Goal: Browse casually: Explore the website without a specific task or goal

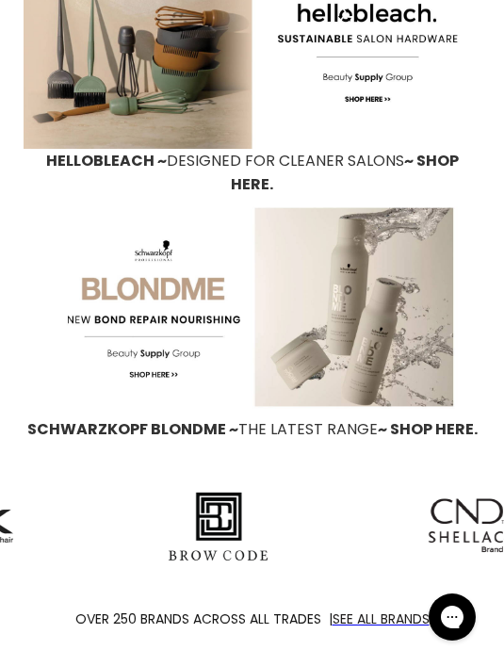
scroll to position [2804, 0]
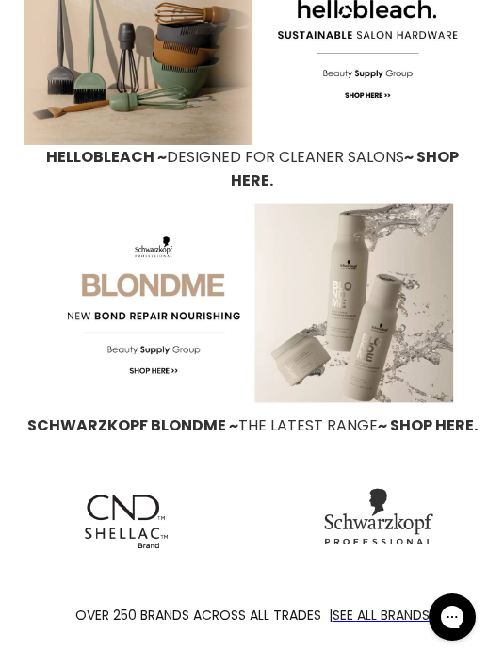
click at [168, 492] on img "Main content" at bounding box center [126, 522] width 83 height 68
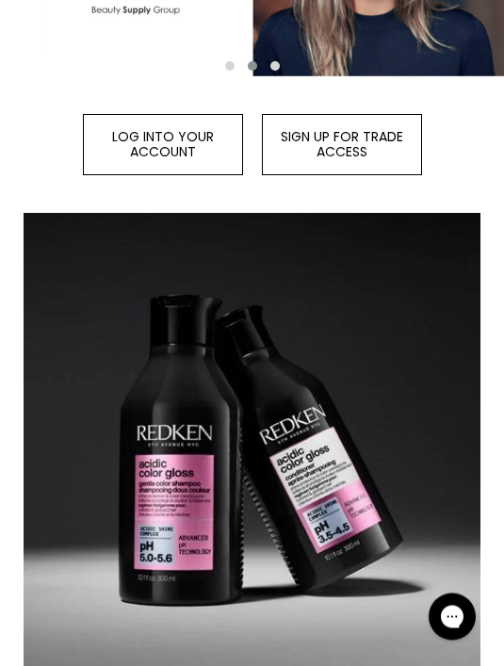
scroll to position [0, 0]
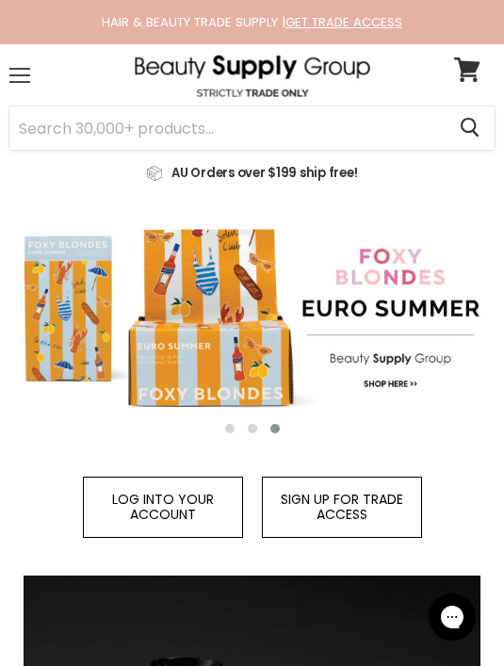
click at [19, 58] on div "Menu" at bounding box center [20, 75] width 40 height 43
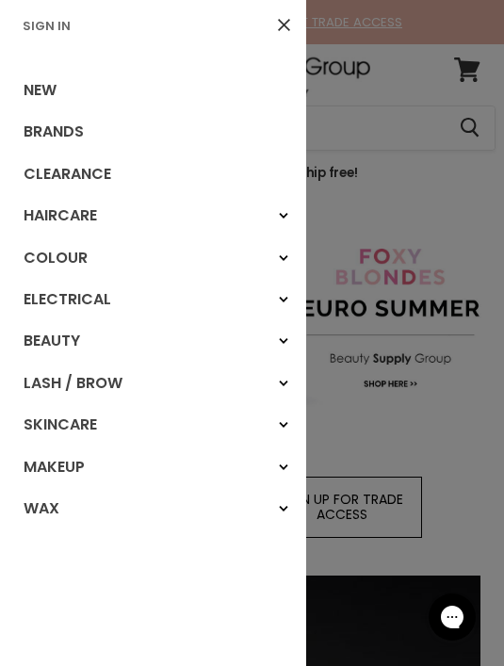
click at [275, 223] on div "Haircare" at bounding box center [283, 216] width 34 height 34
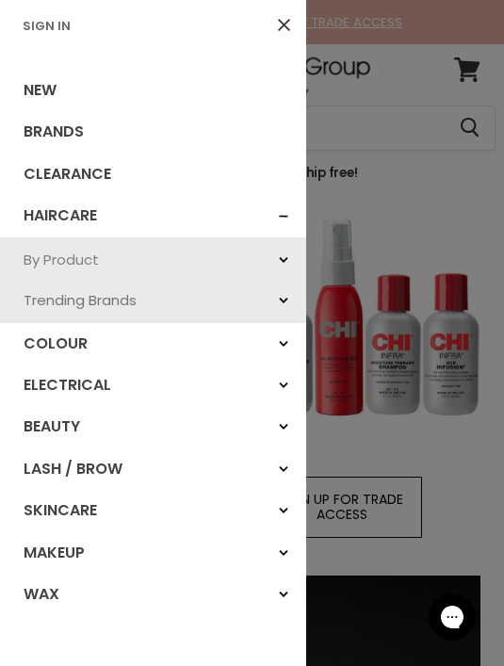
click at [81, 252] on link "By Product" at bounding box center [153, 259] width 306 height 40
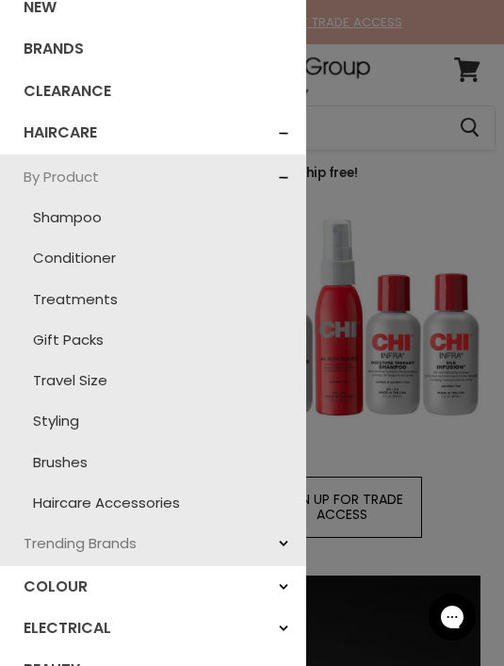
scroll to position [92, 0]
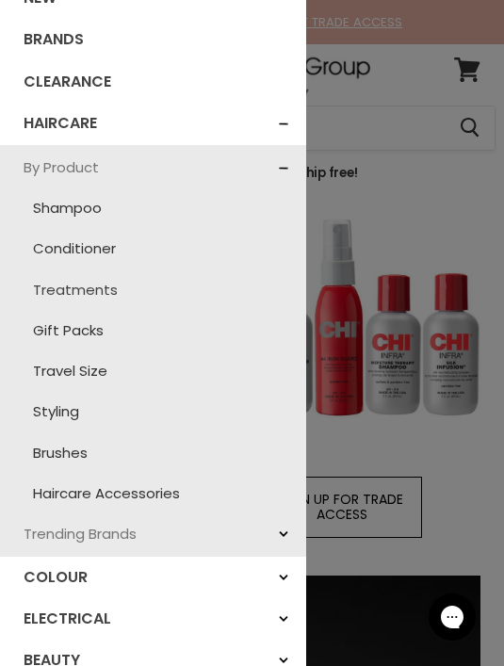
click at [98, 282] on link "Treatments" at bounding box center [152, 289] width 287 height 40
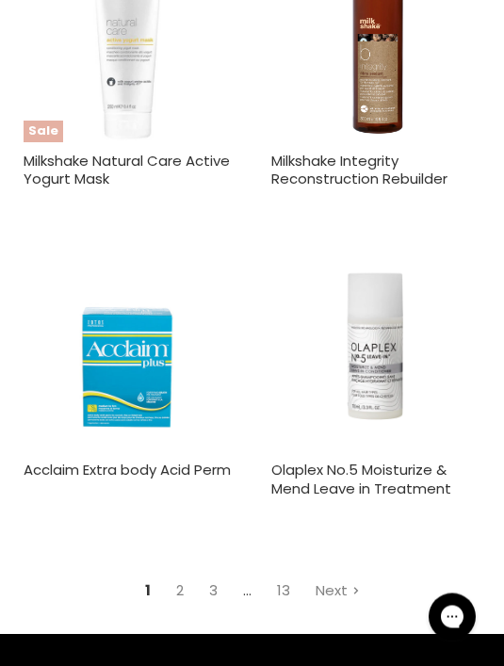
scroll to position [7499, 0]
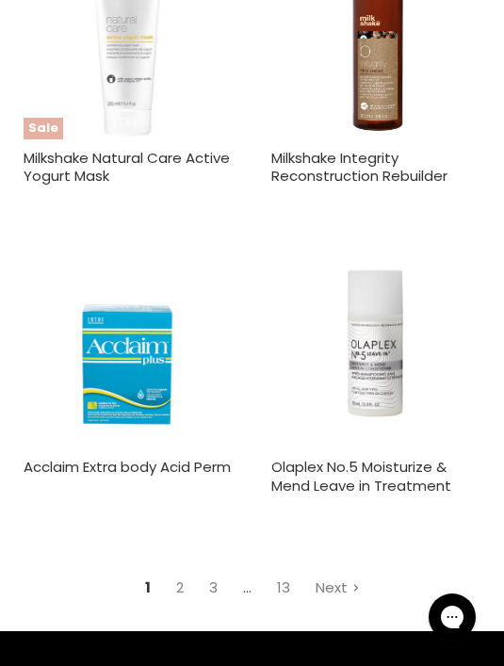
click at [347, 571] on link "Next" at bounding box center [337, 587] width 65 height 33
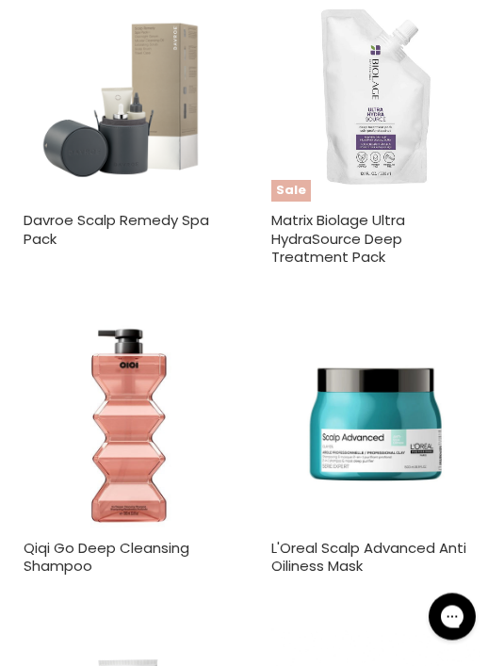
scroll to position [6103, 0]
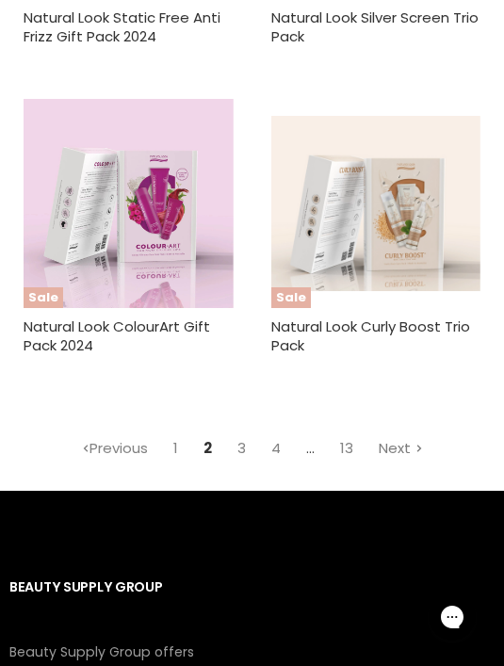
click at [410, 431] on link "Next" at bounding box center [400, 447] width 65 height 33
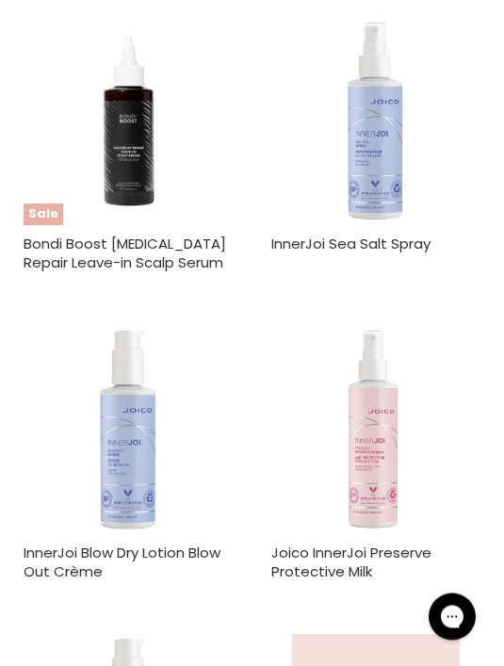
scroll to position [6905, 0]
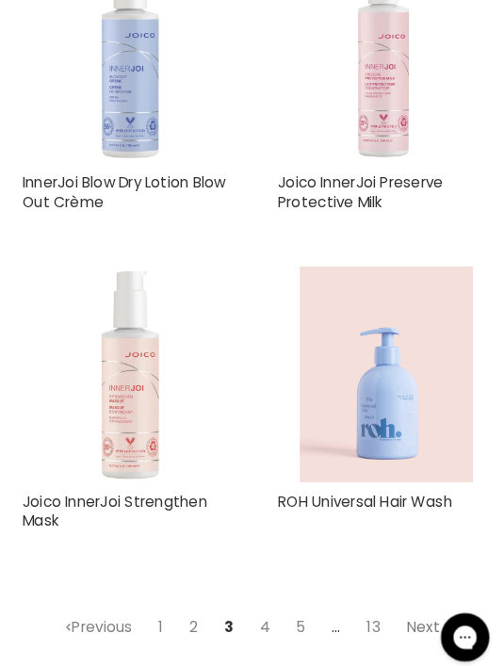
click at [415, 590] on link "Next" at bounding box center [417, 606] width 65 height 33
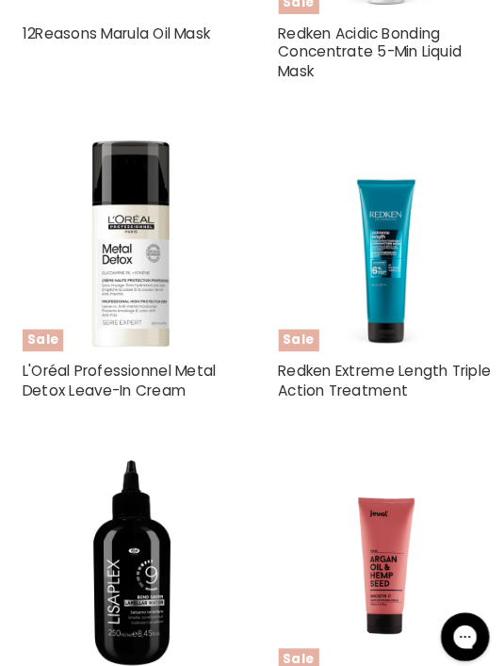
scroll to position [6871, 0]
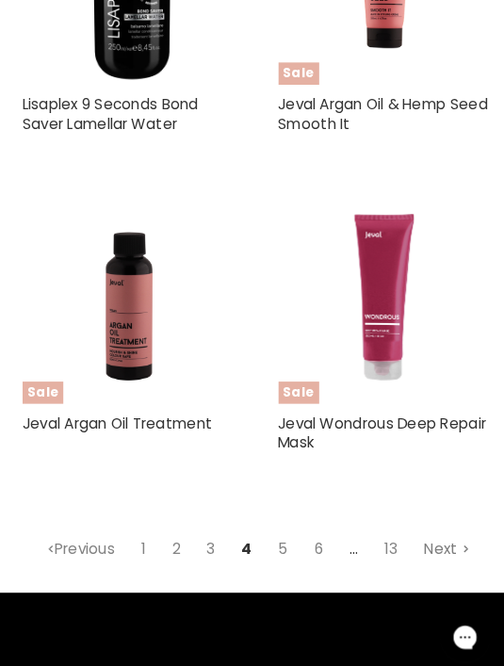
click at [435, 514] on link "Next" at bounding box center [434, 530] width 65 height 33
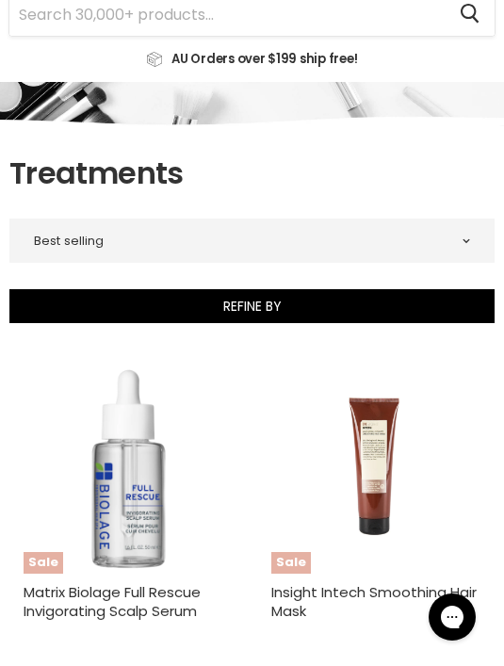
scroll to position [114, 0]
click at [107, 492] on img "Main content" at bounding box center [129, 468] width 210 height 210
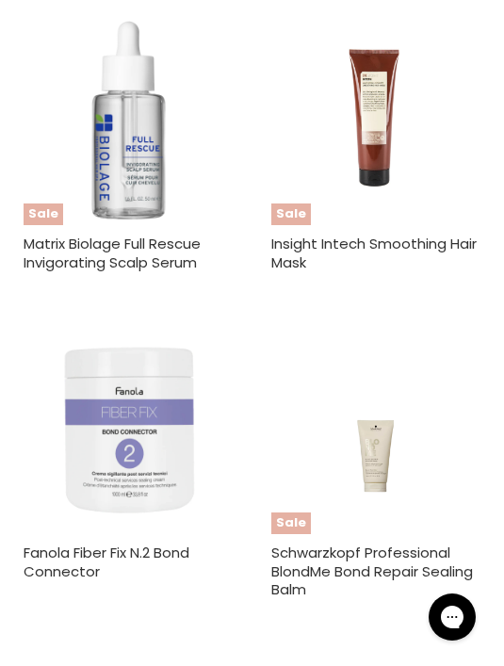
click at [174, 524] on img "Main content" at bounding box center [129, 429] width 210 height 210
click at [246, 509] on div "Fanola Fiber Fix N.2 Bond Connector Fanola" at bounding box center [128, 469] width 238 height 318
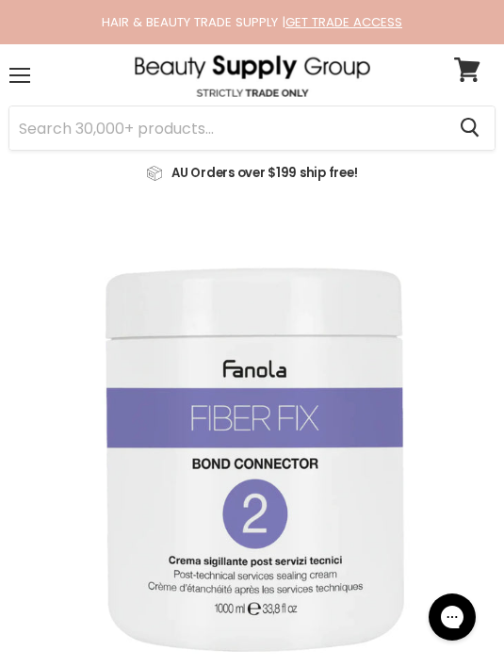
scroll to position [53, 0]
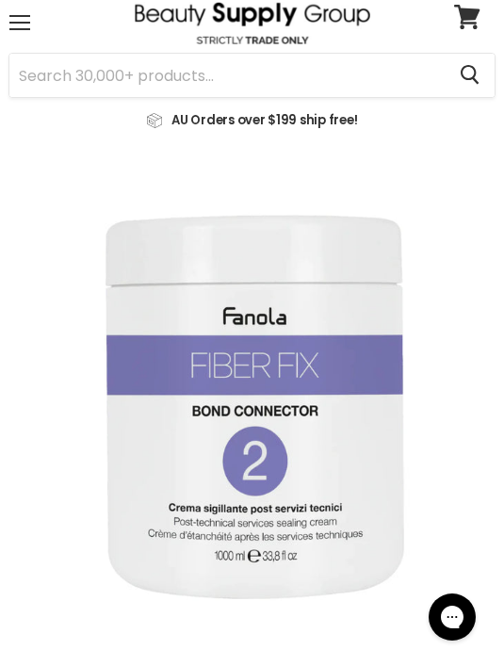
click at [249, 509] on img "Fanola Fiber Fix N.2 Bond Connector image. Click or Scroll to Zoom." at bounding box center [251, 404] width 485 height 485
click at [245, 562] on img "Fanola Fiber Fix N.2 Bond Connector image. Click or Scroll to Zoom." at bounding box center [251, 404] width 485 height 485
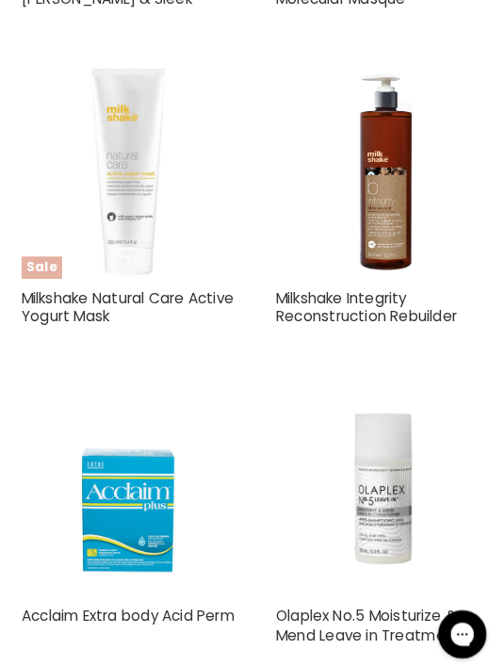
scroll to position [7368, 0]
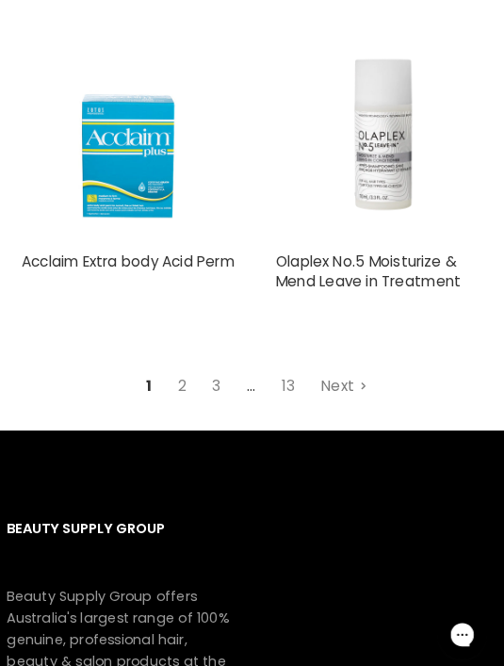
click at [344, 358] on link "Next" at bounding box center [337, 374] width 65 height 33
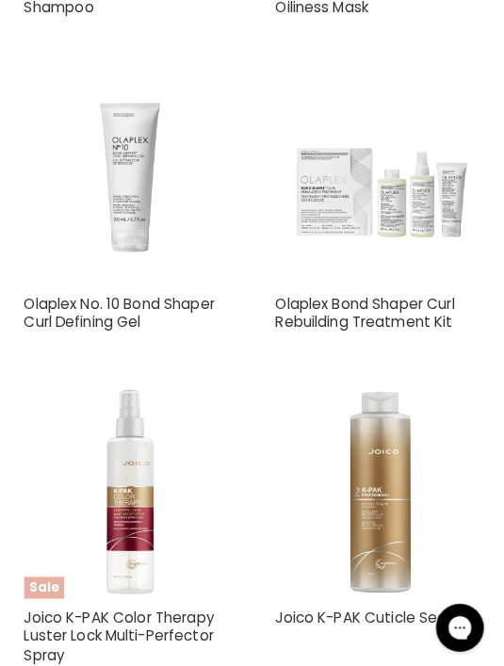
scroll to position [6660, 0]
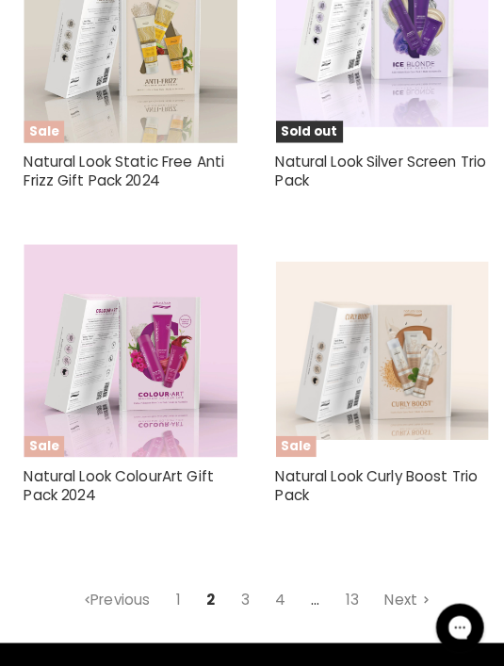
click at [400, 573] on link "Next" at bounding box center [400, 589] width 65 height 33
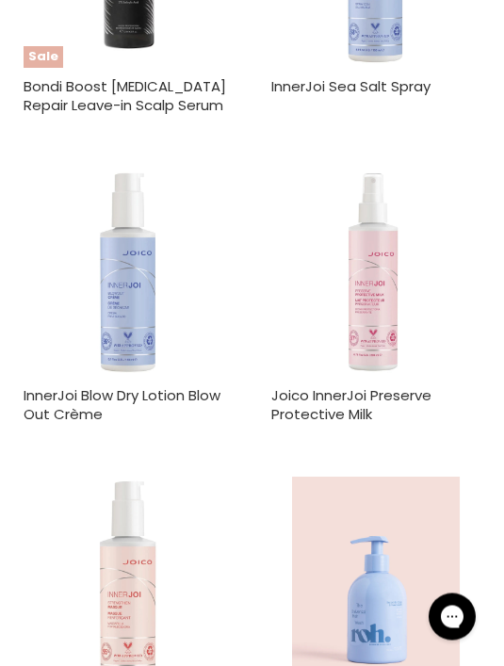
scroll to position [7040, 0]
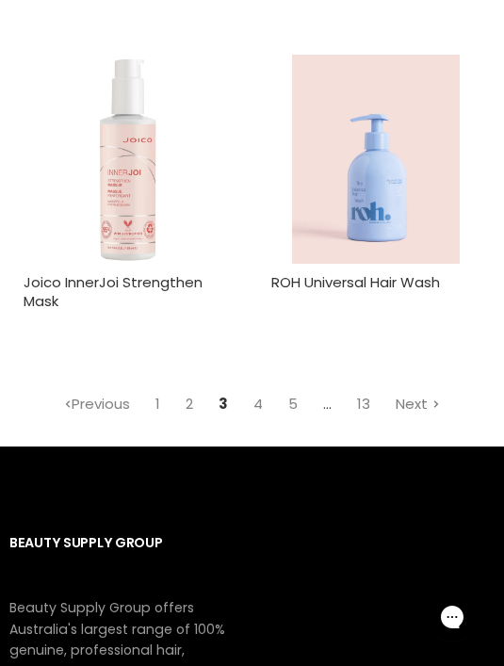
click at [427, 387] on link "Next" at bounding box center [417, 403] width 65 height 33
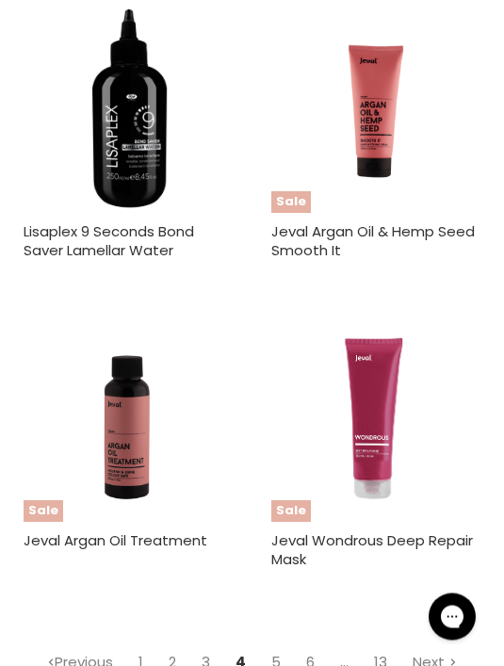
scroll to position [7312, 0]
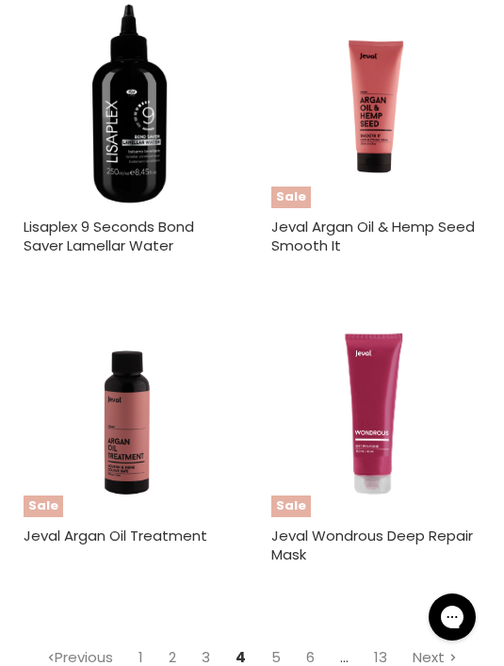
click at [438, 640] on link "Next" at bounding box center [434, 656] width 65 height 33
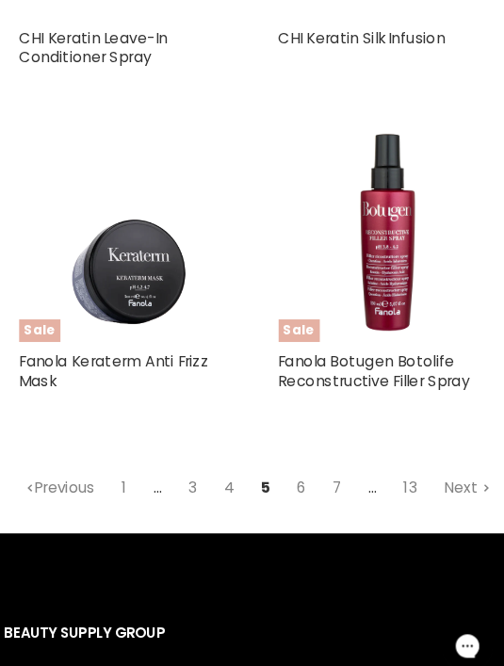
scroll to position [7581, 0]
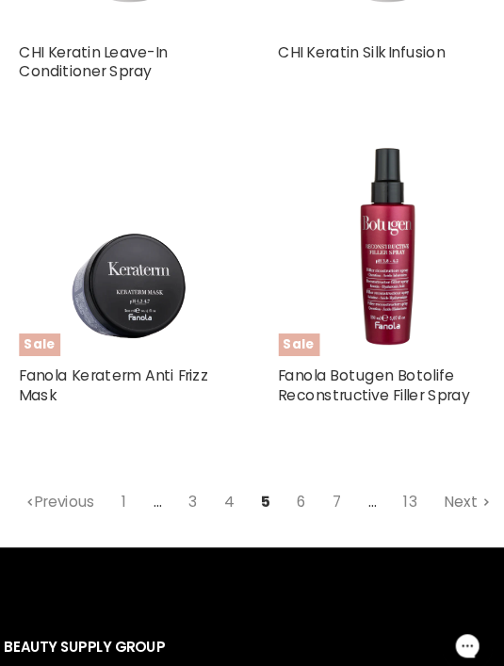
click at [446, 462] on link "Next" at bounding box center [451, 478] width 65 height 33
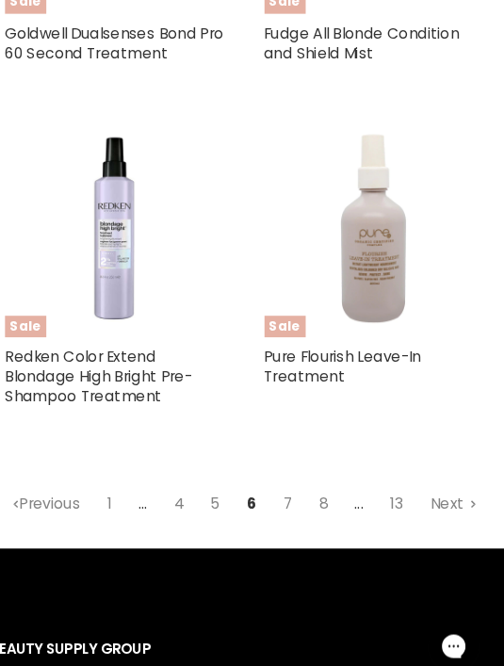
scroll to position [7564, 0]
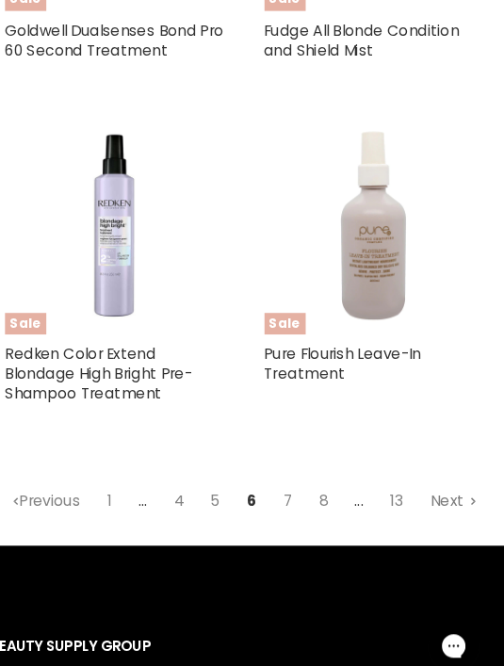
click at [430, 461] on link "Next" at bounding box center [452, 477] width 65 height 33
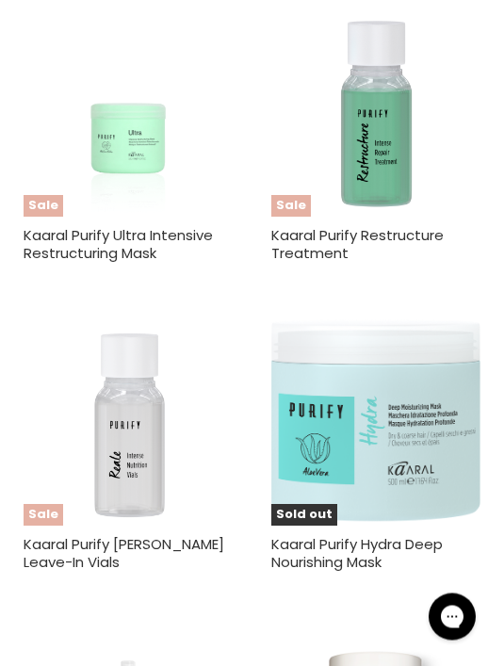
scroll to position [6668, 0]
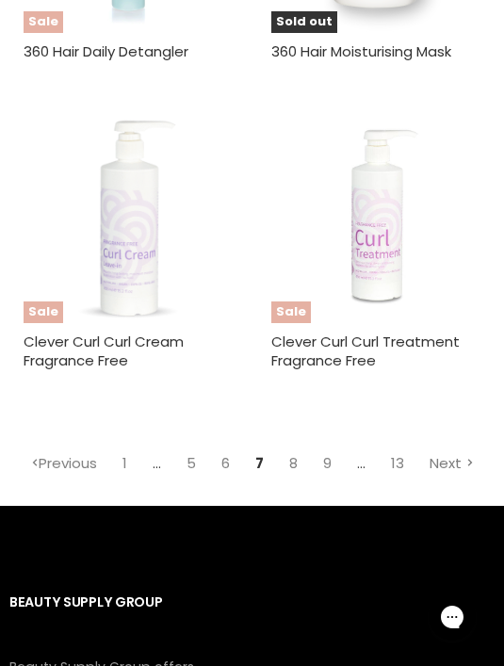
click at [466, 461] on span "Main content" at bounding box center [470, 463] width 8 height 4
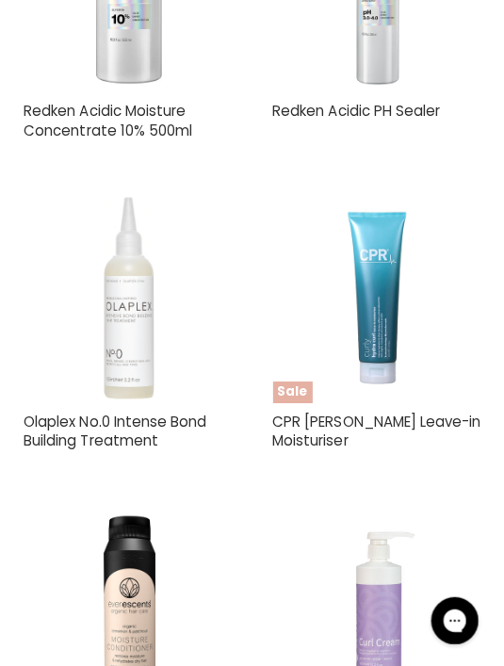
scroll to position [7158, 0]
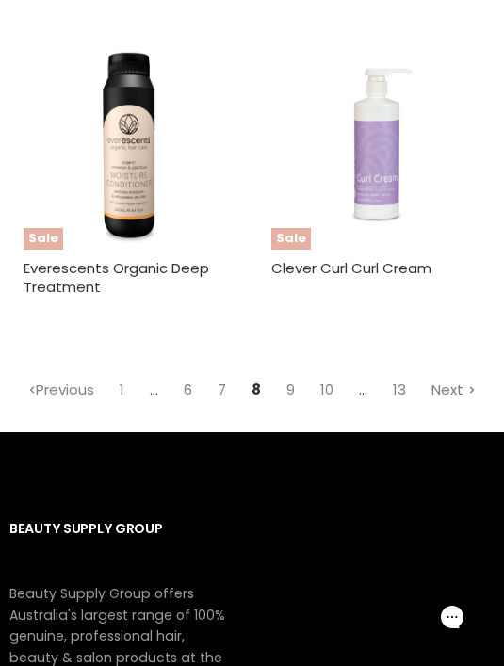
click at [468, 389] on span "Main content" at bounding box center [472, 391] width 8 height 4
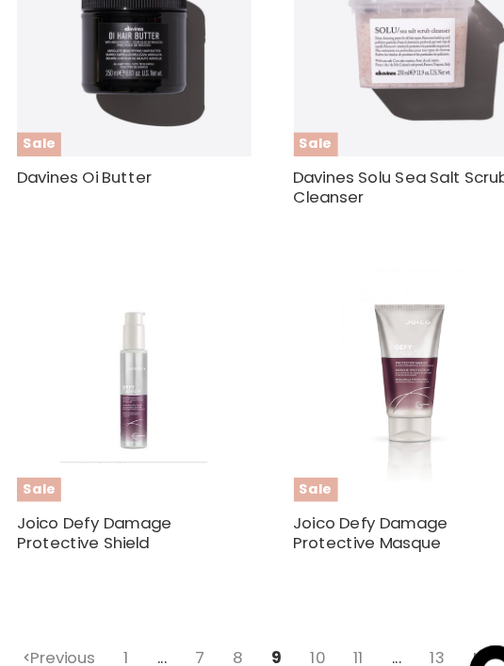
scroll to position [7406, 0]
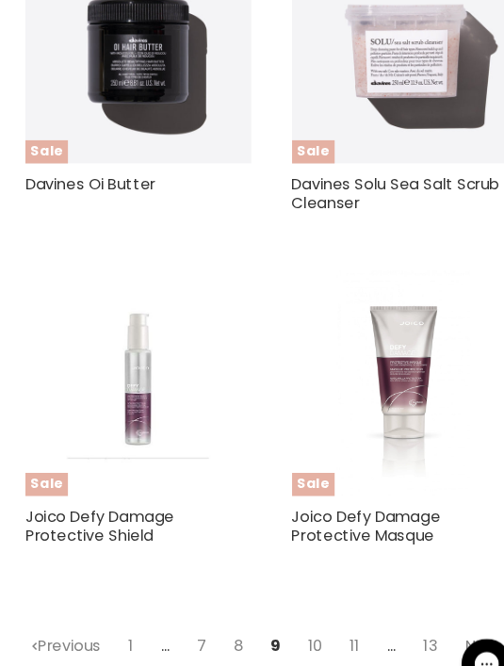
click at [452, 583] on link "Next" at bounding box center [454, 599] width 65 height 33
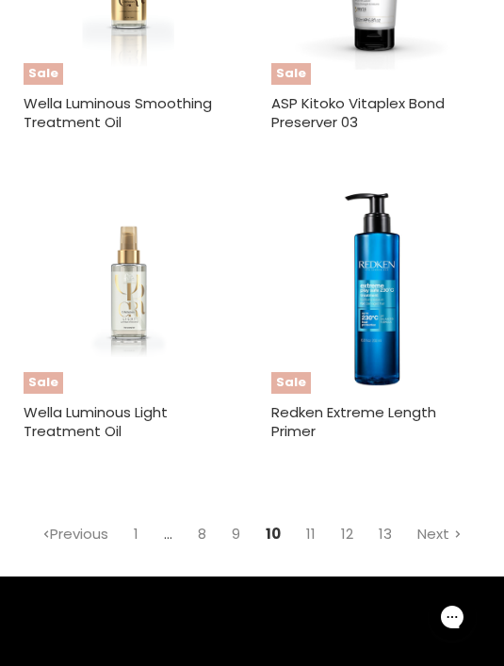
scroll to position [7398, 0]
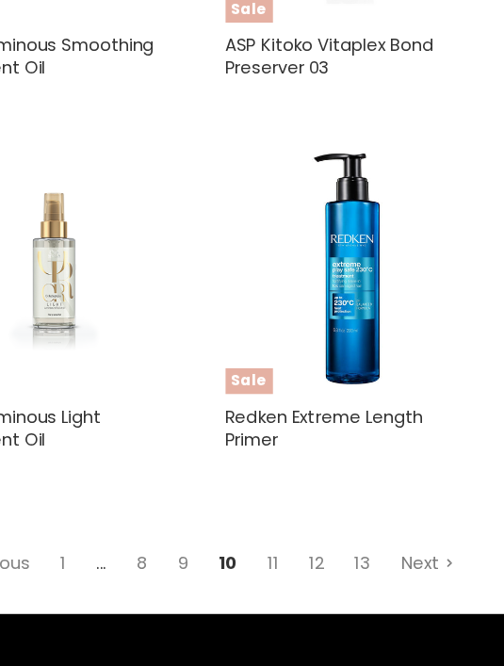
click at [407, 498] on link "Next" at bounding box center [439, 514] width 65 height 33
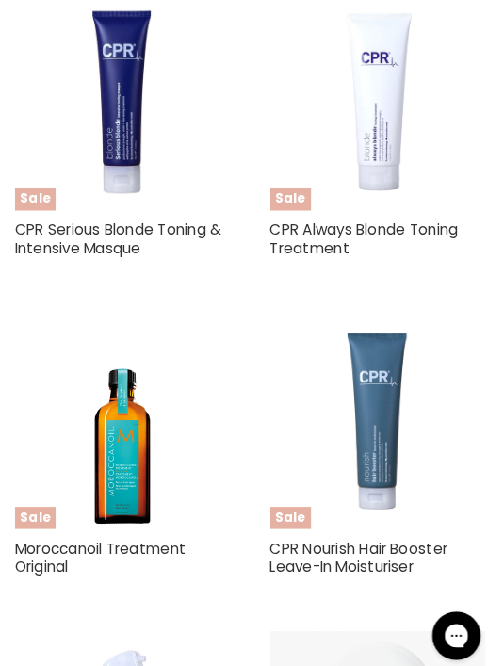
scroll to position [5866, 0]
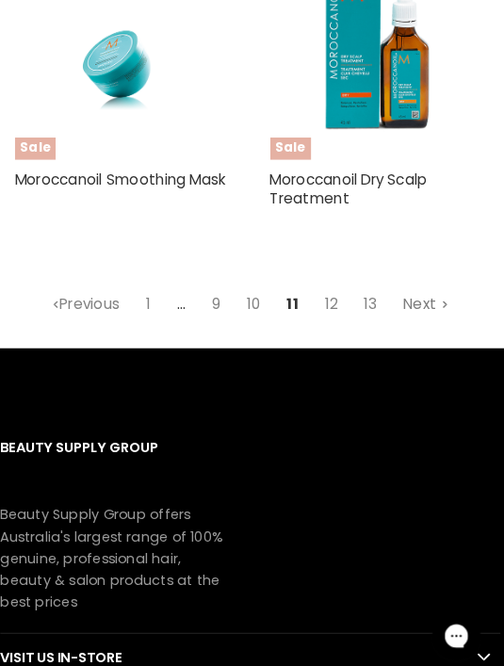
click at [439, 292] on polygon "Main content" at bounding box center [441, 294] width 5 height 4
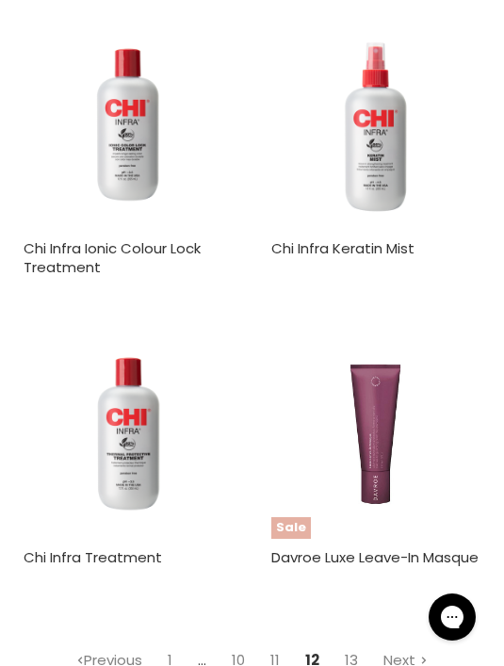
scroll to position [7370, 0]
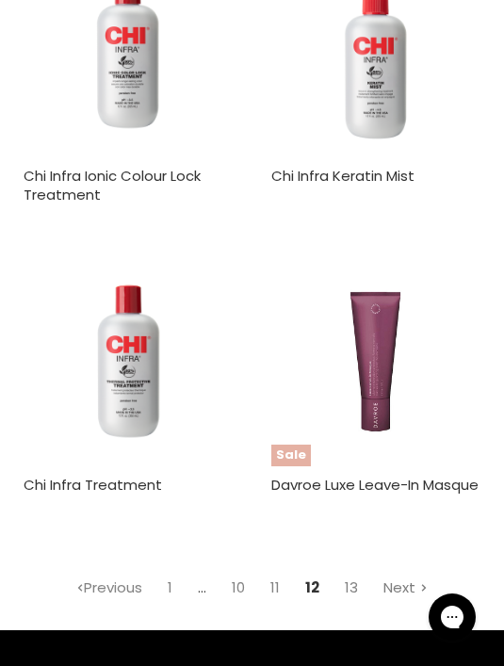
click at [420, 571] on link "Next" at bounding box center [405, 587] width 65 height 33
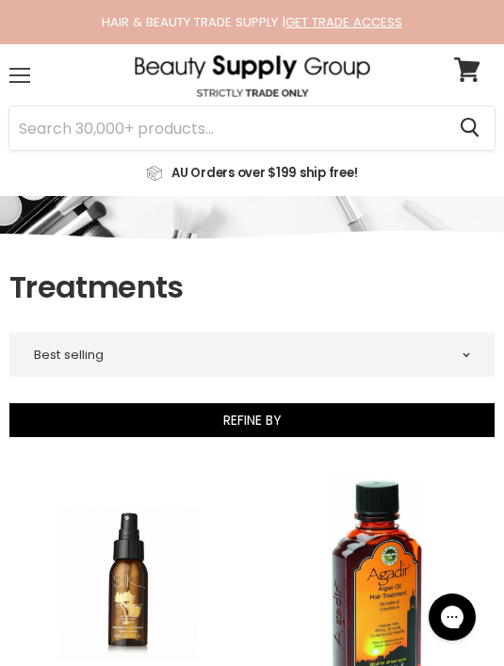
click at [26, 69] on span at bounding box center [19, 69] width 21 height 2
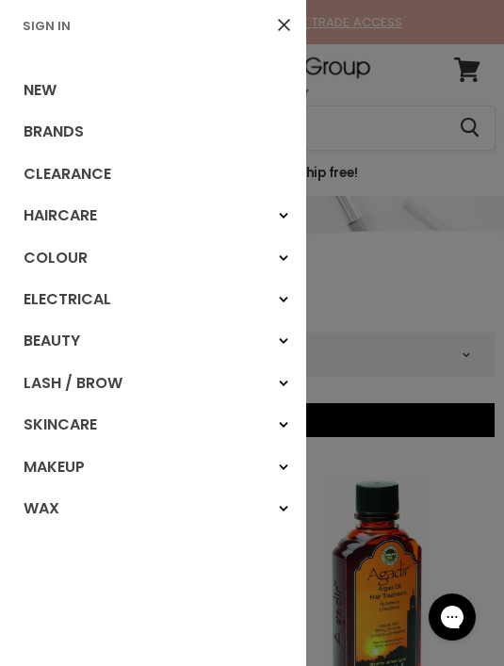
click at [284, 215] on polygon "Main menu" at bounding box center [285, 216] width 5 height 6
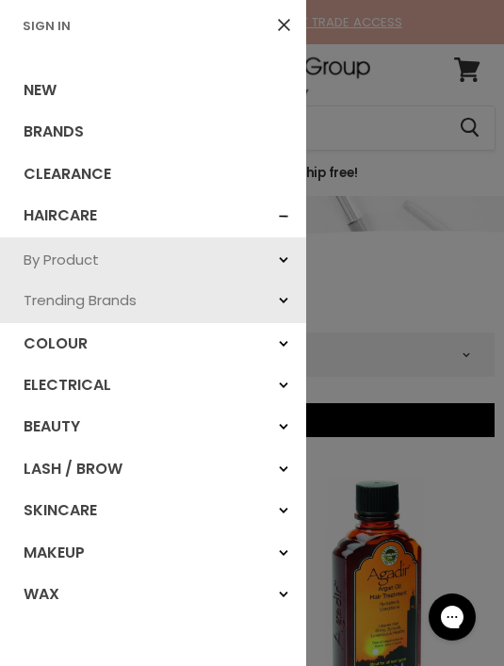
click at [284, 297] on icon "Main menu" at bounding box center [283, 301] width 9 height 8
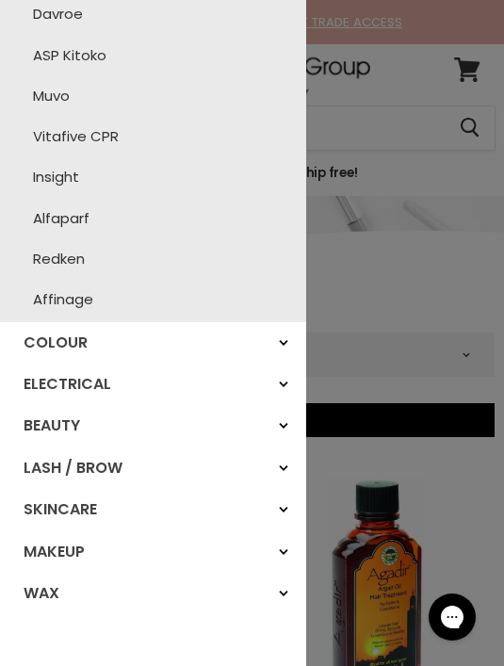
scroll to position [325, 0]
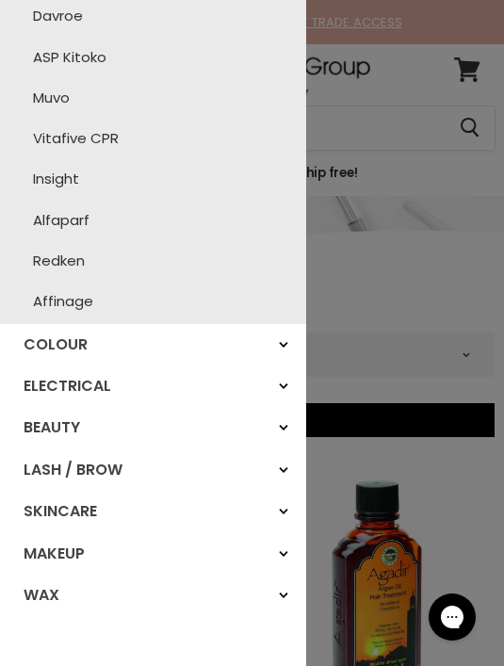
click at [291, 592] on div "Wax" at bounding box center [283, 595] width 34 height 34
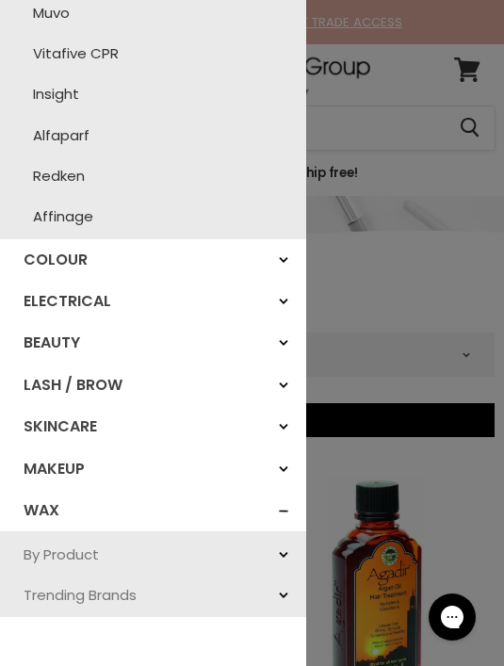
click at [285, 506] on polygon "Main menu" at bounding box center [282, 510] width 9 height 9
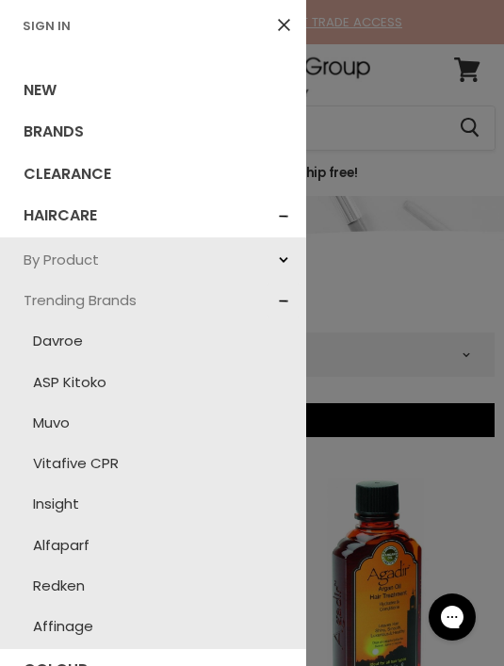
click at [398, 122] on div at bounding box center [252, 333] width 504 height 666
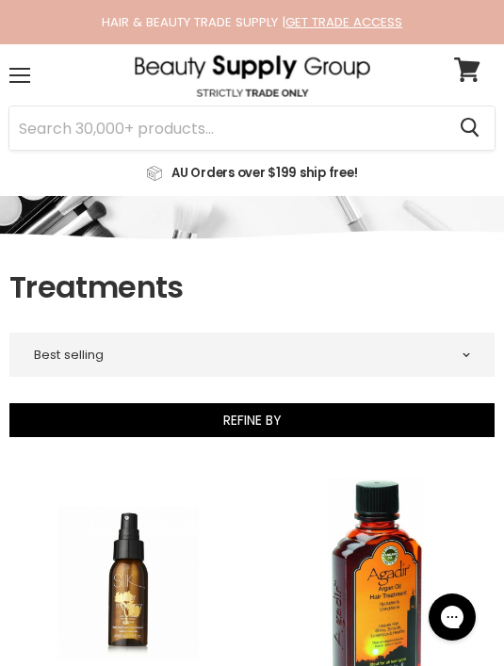
scroll to position [-2, 0]
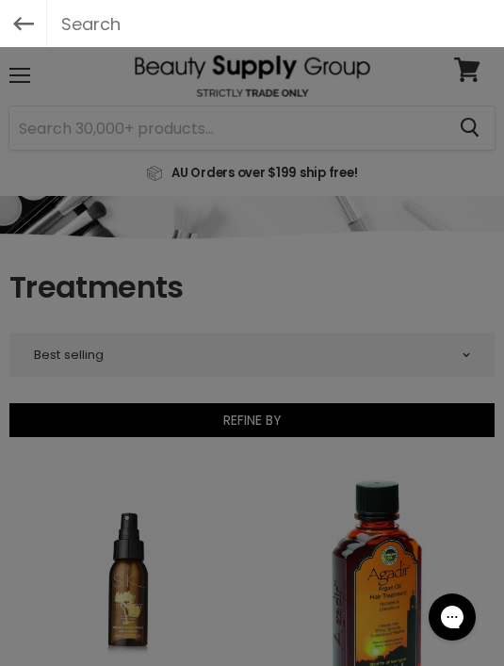
click at [339, 124] on div at bounding box center [252, 333] width 504 height 666
click at [351, 23] on input "text" at bounding box center [252, 23] width 410 height 47
type input "Cpr"
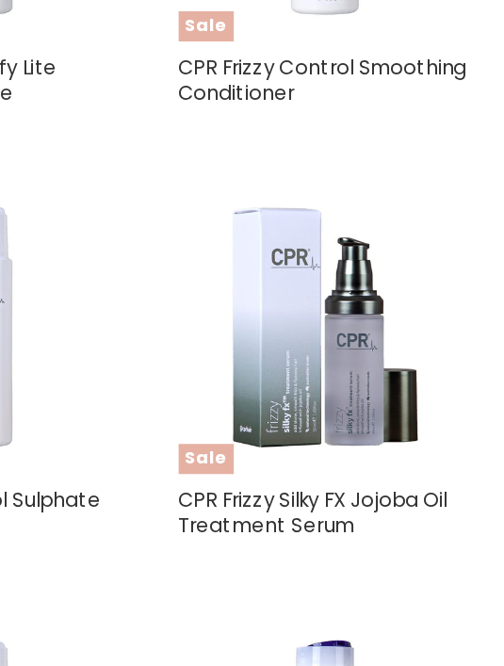
scroll to position [2979, 4]
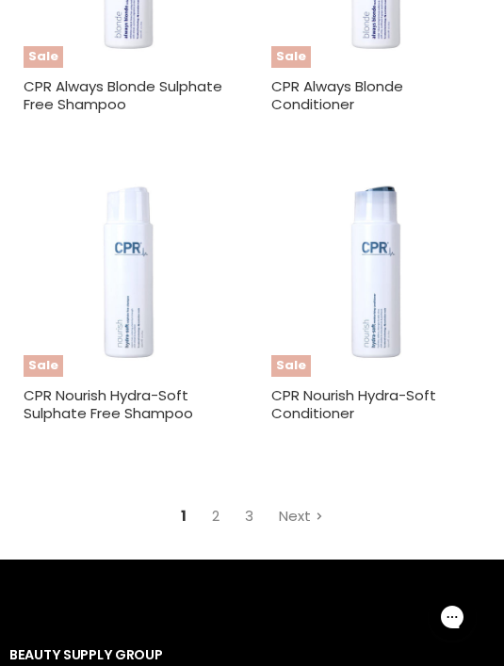
click at [316, 499] on link "Next" at bounding box center [300, 515] width 65 height 33
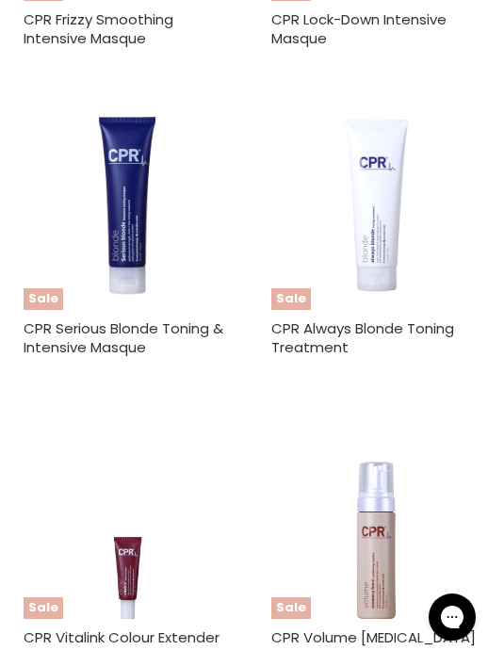
scroll to position [355, 0]
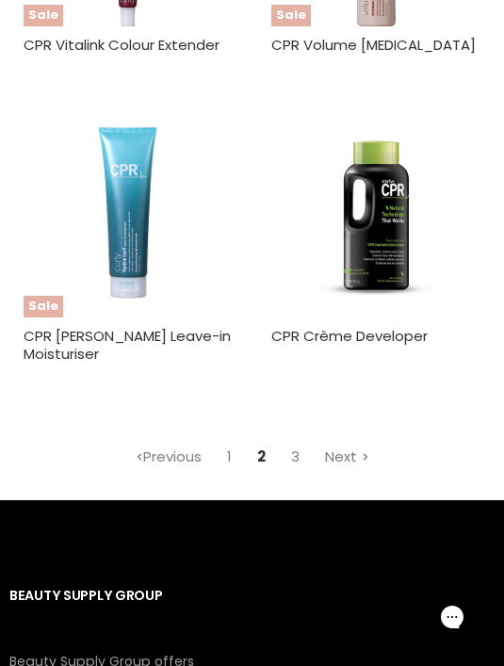
click at [363, 454] on polygon "Main content" at bounding box center [365, 456] width 5 height 4
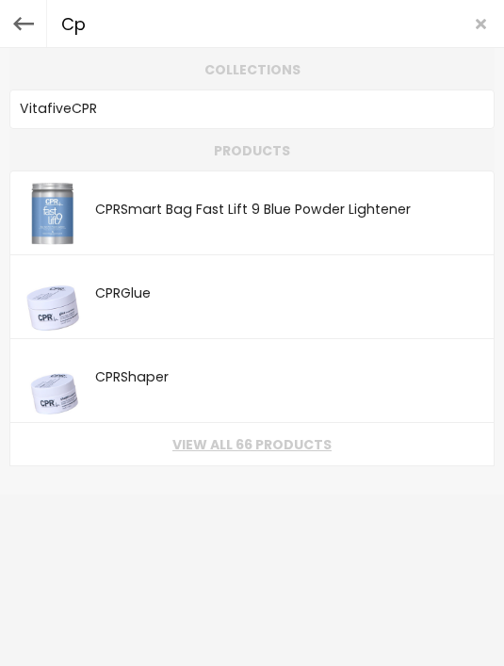
type input "C"
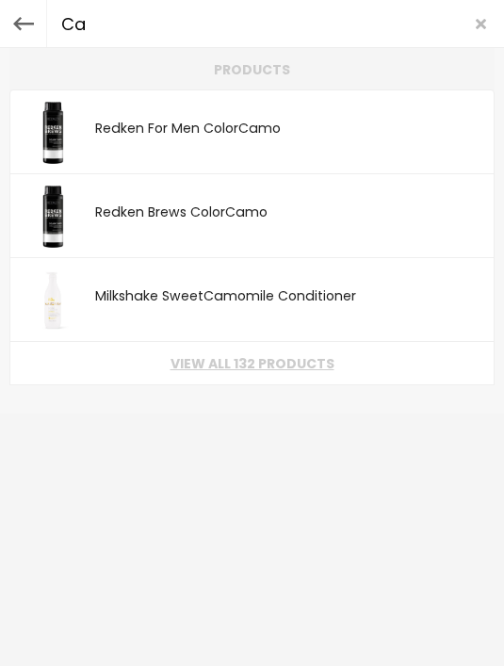
type input "C"
type input "Manic"
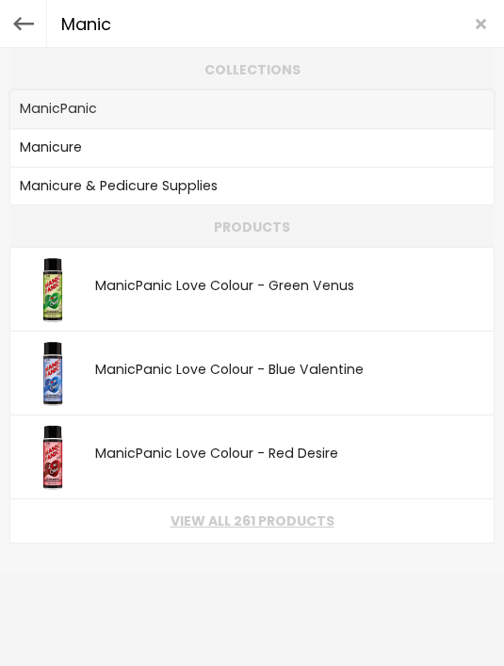
click at [70, 104] on link "Manic Panic" at bounding box center [252, 109] width 464 height 26
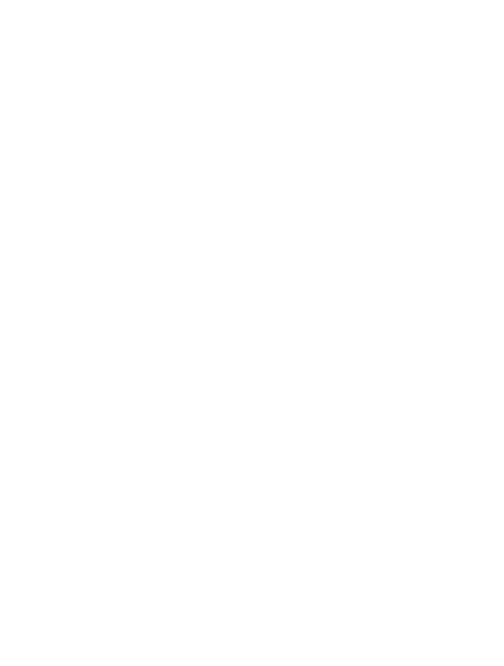
scroll to position [744, 0]
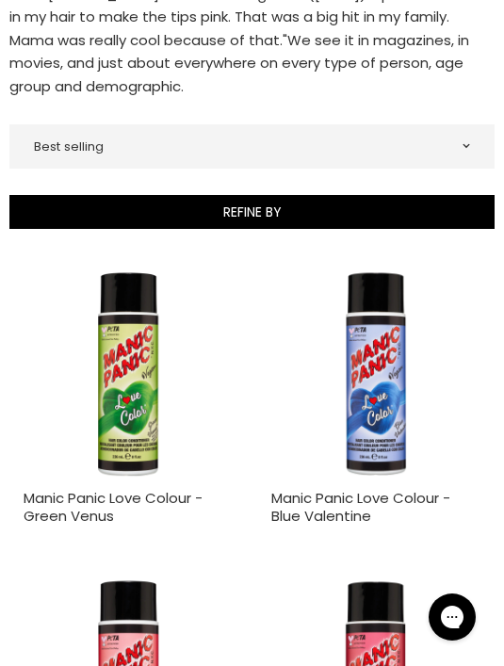
click at [448, 195] on button "Refine By" at bounding box center [251, 212] width 485 height 34
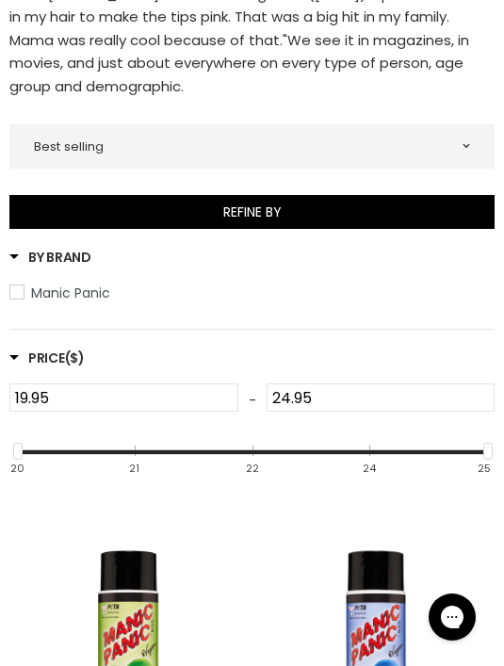
click at [275, 195] on button "Refine By" at bounding box center [251, 212] width 485 height 34
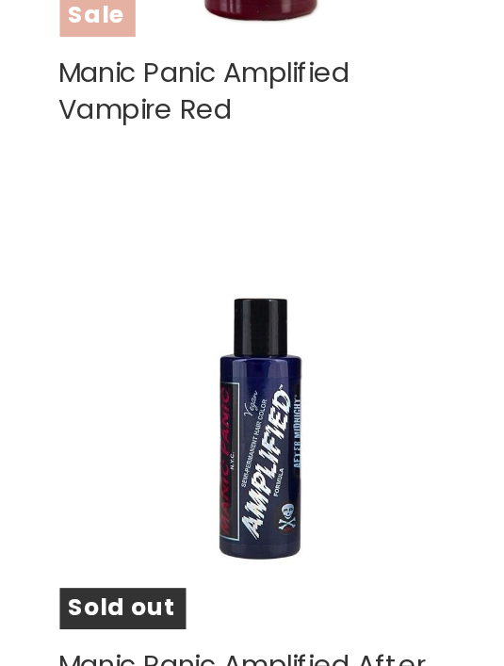
scroll to position [5669, 2]
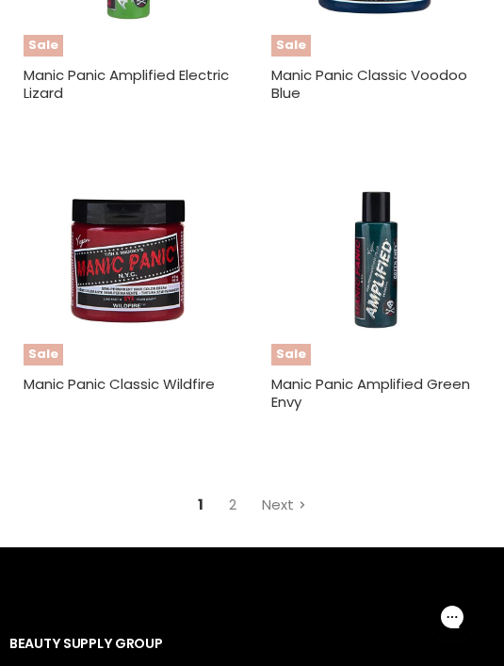
click at [300, 488] on link "Next" at bounding box center [283, 504] width 65 height 33
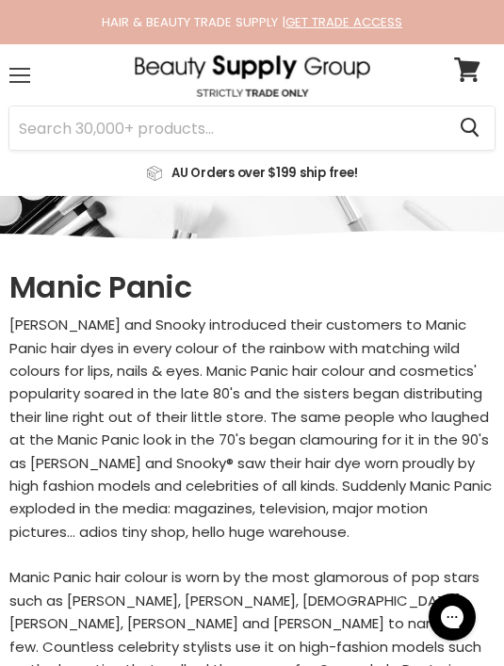
click at [24, 68] on span at bounding box center [19, 69] width 21 height 2
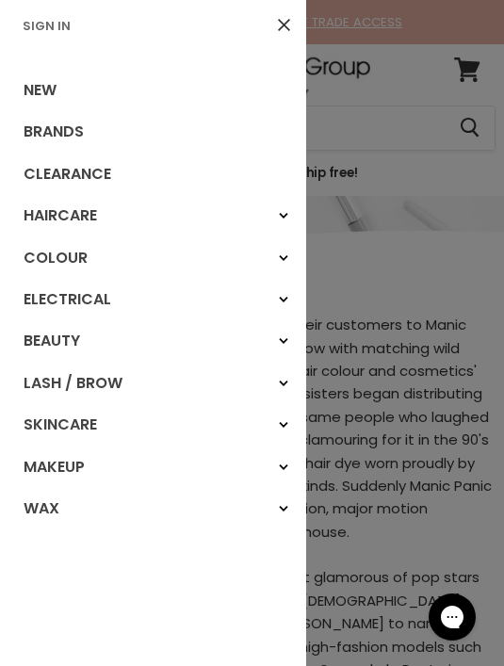
click at [287, 326] on div "Beauty" at bounding box center [283, 341] width 34 height 34
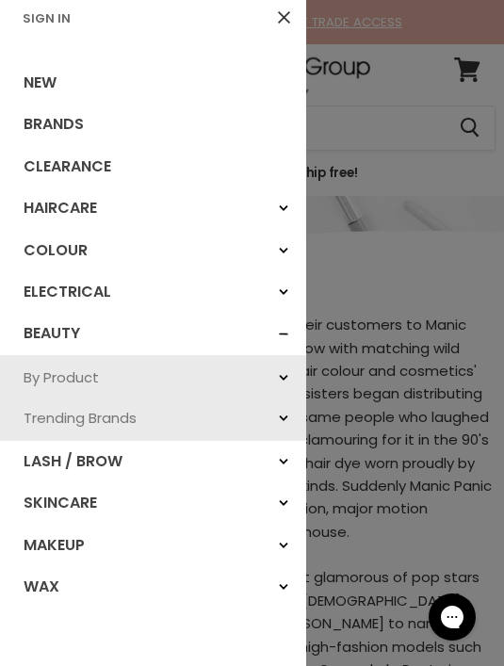
scroll to position [8, 0]
click at [276, 451] on div "Lash / Brow" at bounding box center [283, 461] width 34 height 34
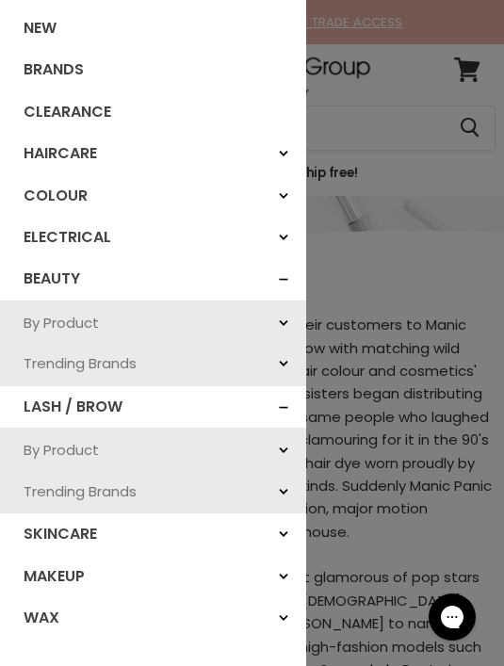
scroll to position [73, 0]
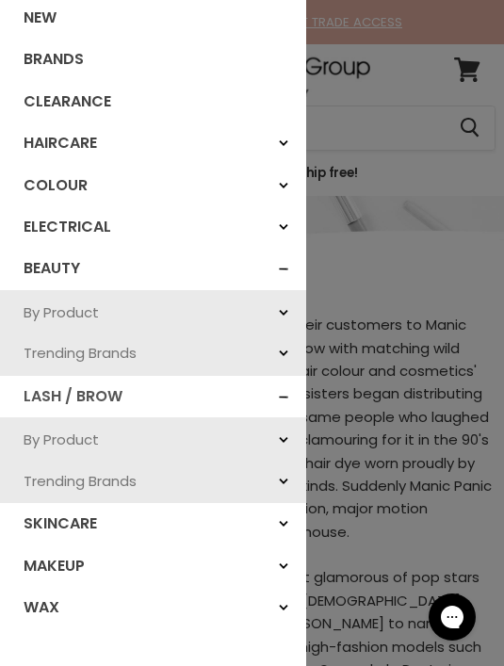
click at [89, 411] on link "Lash / Brow" at bounding box center [153, 396] width 306 height 41
click at [67, 438] on link "By Product" at bounding box center [153, 439] width 306 height 40
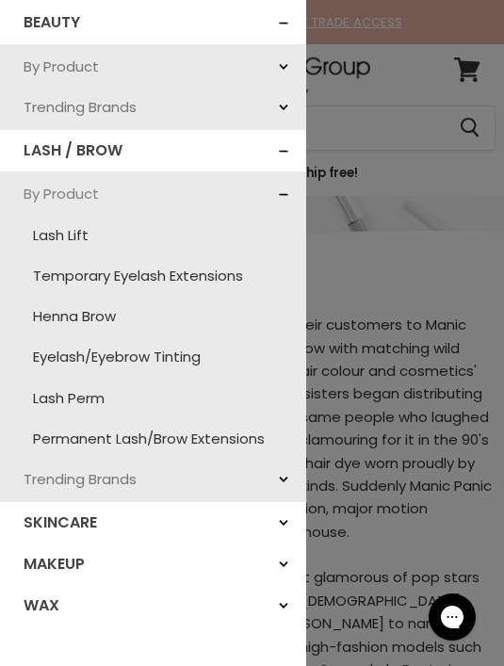
scroll to position [317, 0]
click at [218, 434] on link "Permanent Lash/Brow Extensions" at bounding box center [152, 439] width 287 height 40
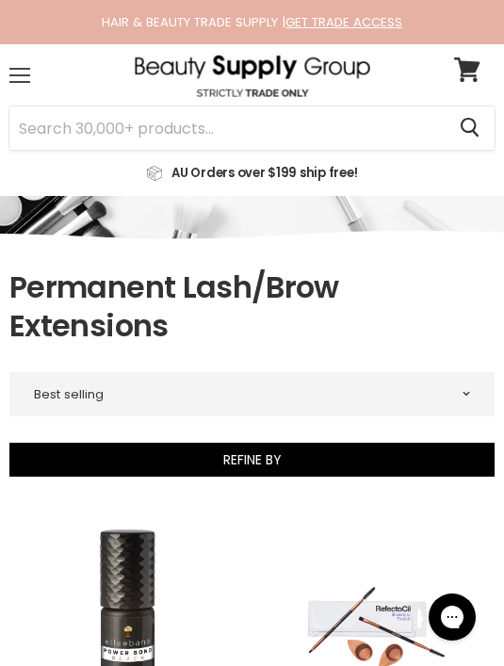
click at [26, 77] on div "Menu" at bounding box center [20, 75] width 40 height 43
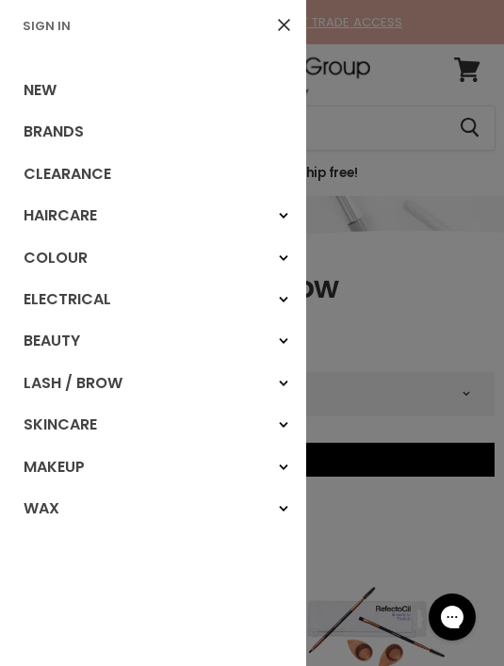
click at [274, 331] on div "Beauty" at bounding box center [283, 341] width 34 height 34
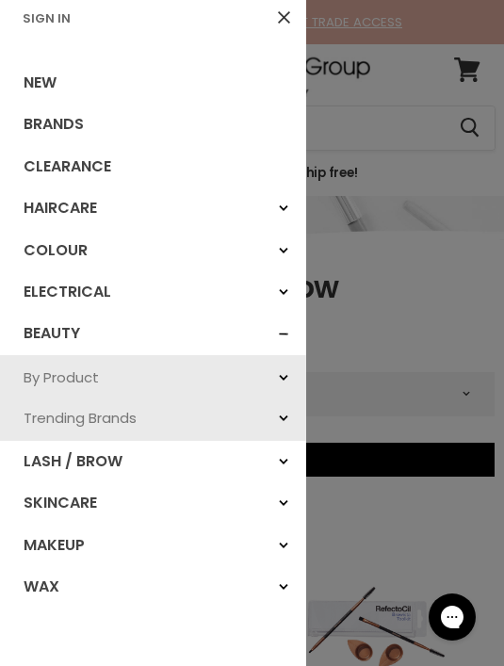
scroll to position [8, 0]
click at [77, 365] on link "By Product" at bounding box center [153, 377] width 306 height 40
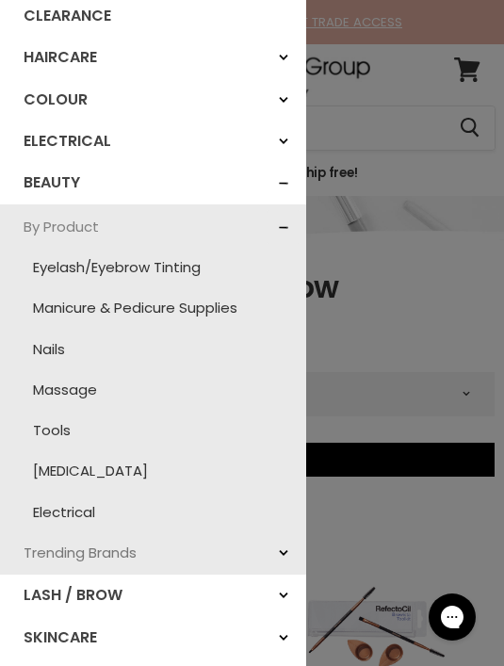
scroll to position [166, 0]
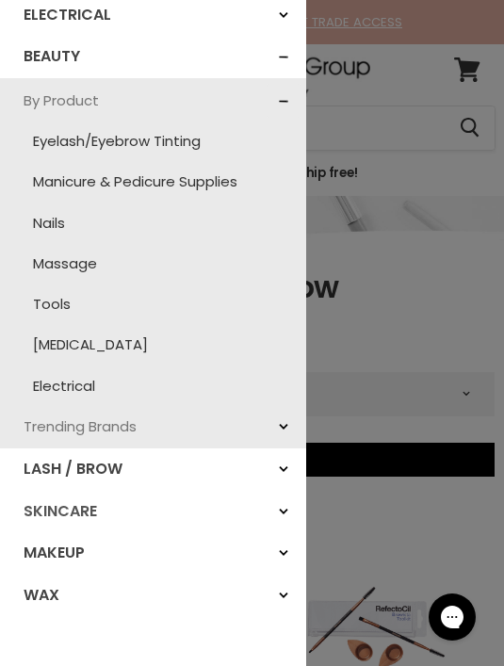
click at [122, 507] on link "Skincare" at bounding box center [153, 511] width 306 height 41
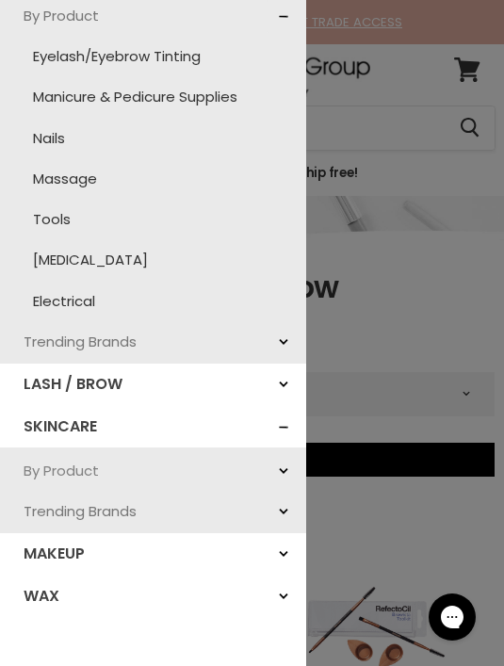
click at [75, 458] on link "By Product" at bounding box center [153, 470] width 306 height 40
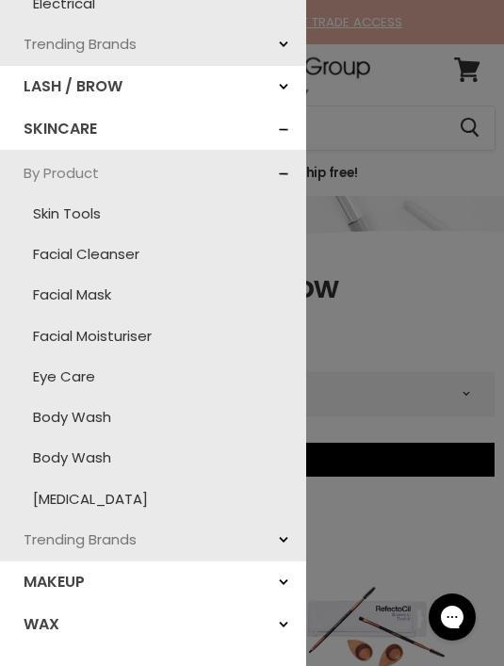
scroll to position [687, 0]
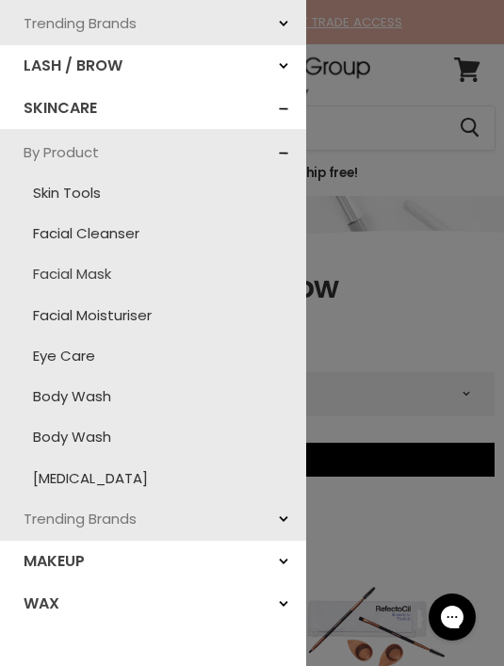
click at [100, 264] on link "Facial Mask" at bounding box center [152, 273] width 287 height 40
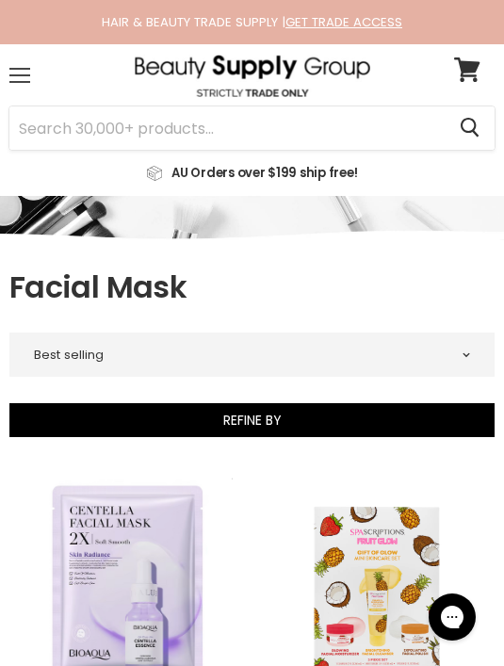
click at [22, 71] on div "Menu" at bounding box center [20, 75] width 40 height 43
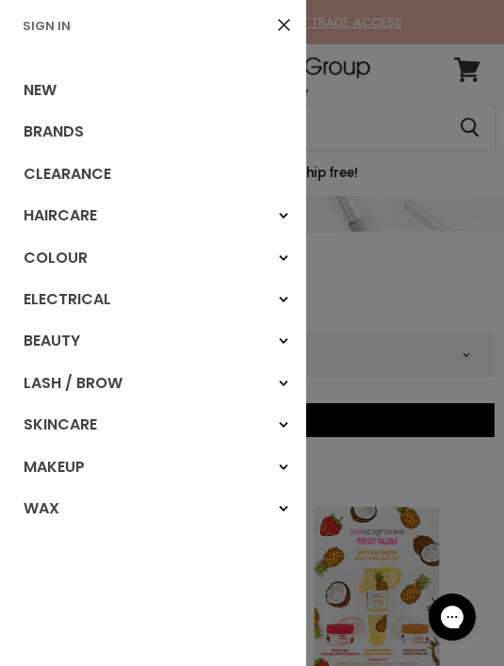
click at [282, 415] on div "Skincare" at bounding box center [283, 425] width 34 height 34
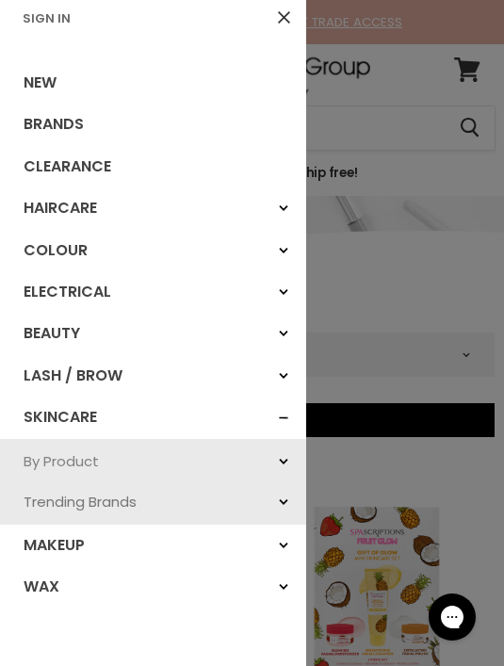
click at [70, 451] on link "By Product" at bounding box center [153, 461] width 306 height 40
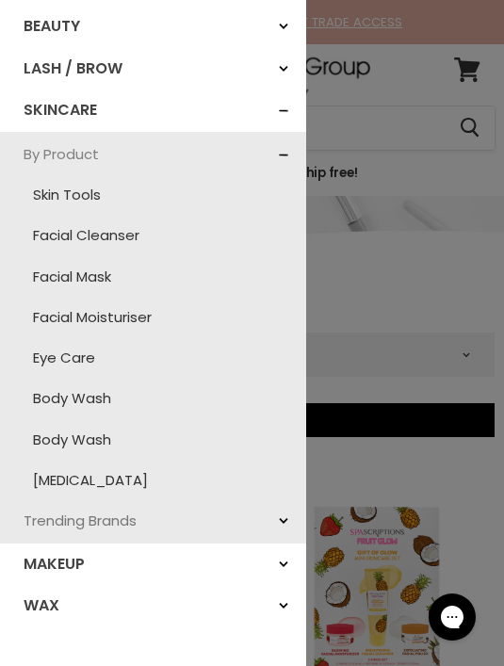
scroll to position [316, 0]
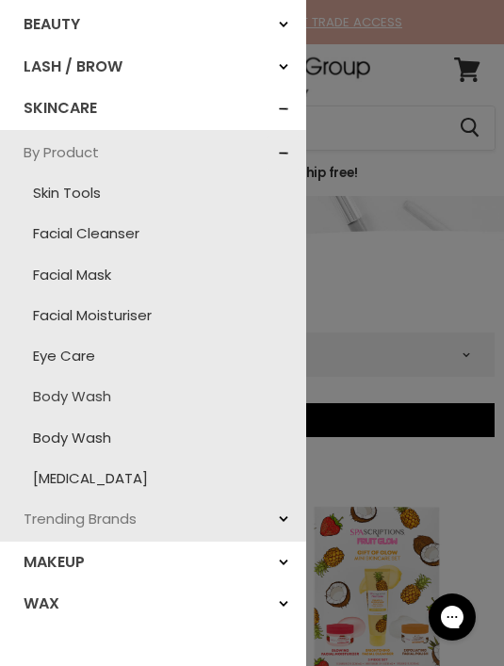
click at [85, 390] on link "Body Wash" at bounding box center [152, 396] width 287 height 40
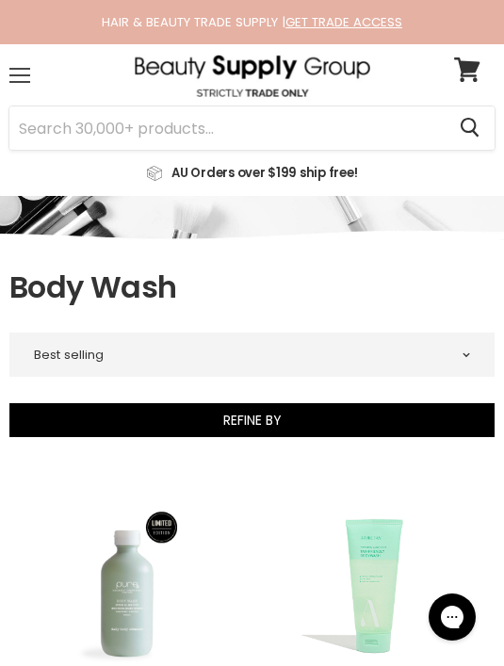
click at [24, 79] on div "Menu" at bounding box center [20, 75] width 40 height 43
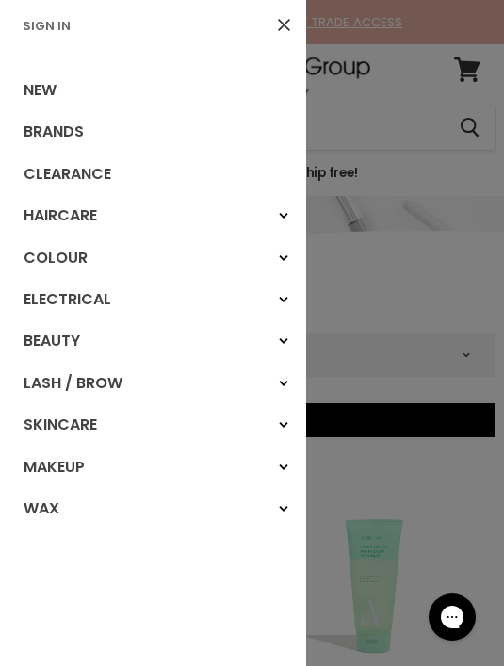
click at [286, 500] on div "Wax" at bounding box center [283, 509] width 34 height 34
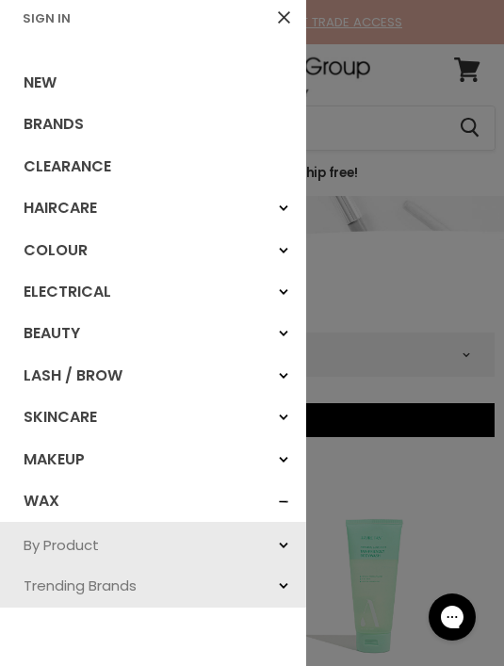
scroll to position [8, 0]
click at [284, 450] on div "Makeup" at bounding box center [283, 460] width 34 height 34
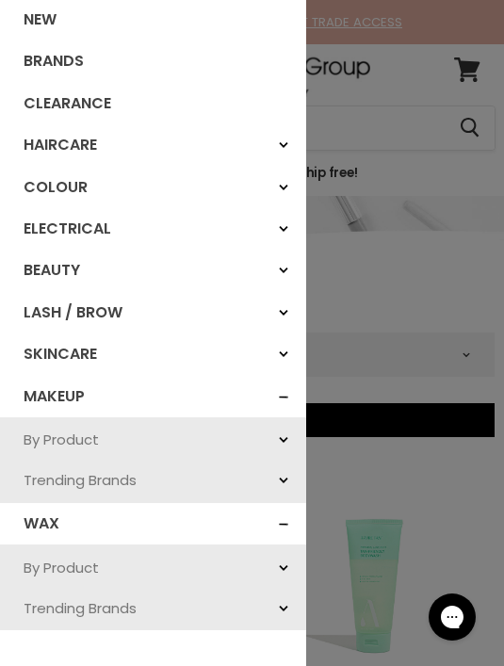
scroll to position [72, 0]
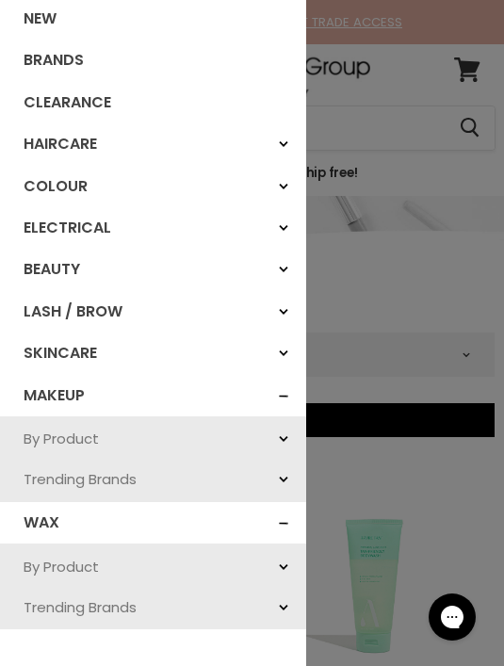
click at [296, 394] on div "Makeup" at bounding box center [283, 396] width 34 height 34
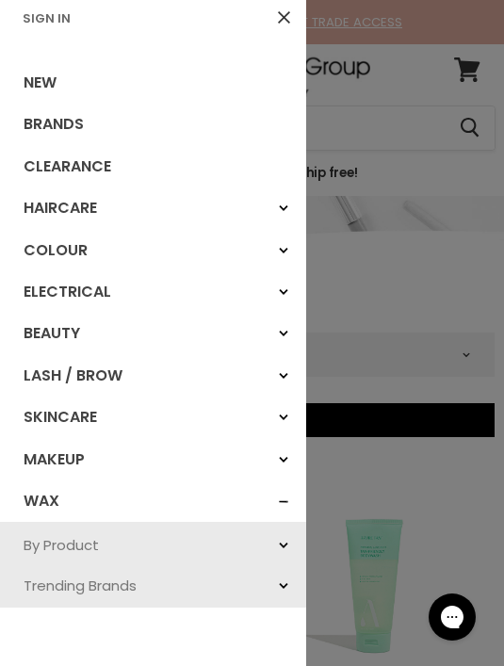
scroll to position [8, 0]
click at [282, 413] on icon "Main menu" at bounding box center [283, 417] width 9 height 8
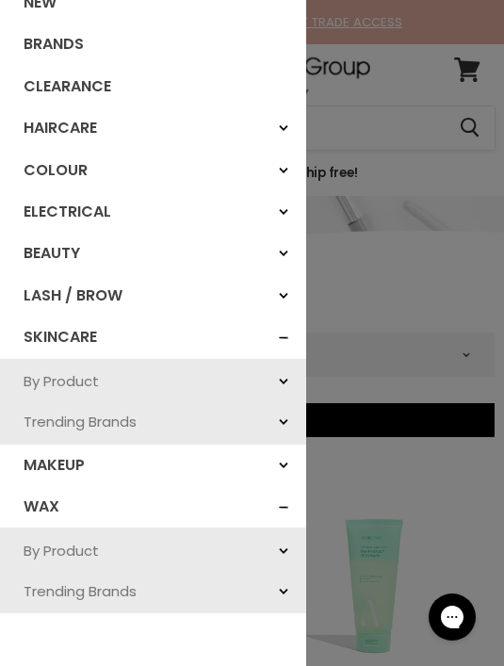
scroll to position [86, 0]
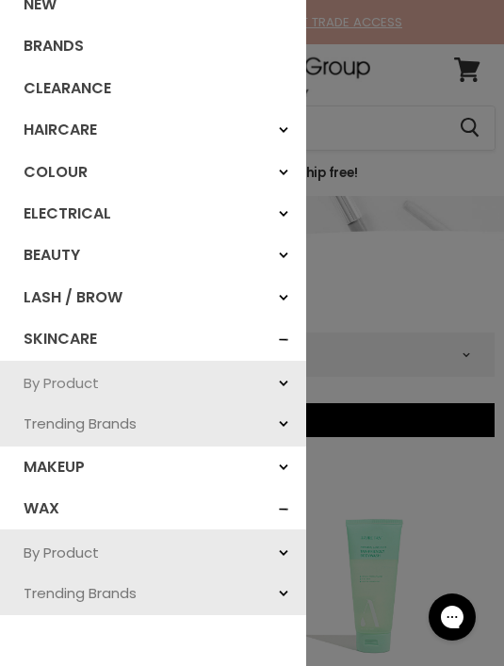
click at [73, 373] on link "By Product" at bounding box center [153, 383] width 306 height 40
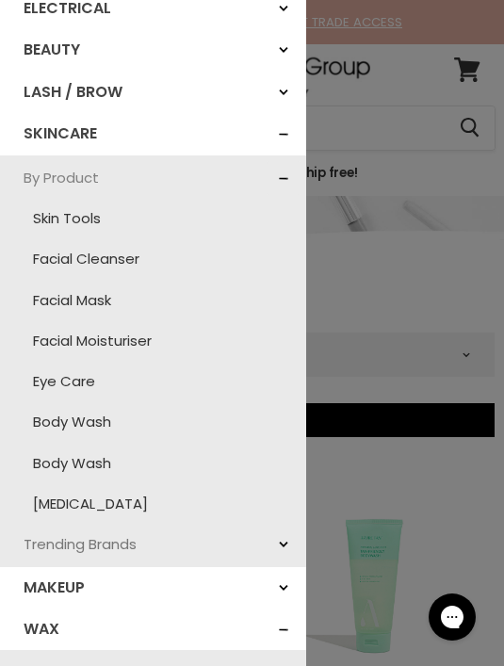
scroll to position [294, 0]
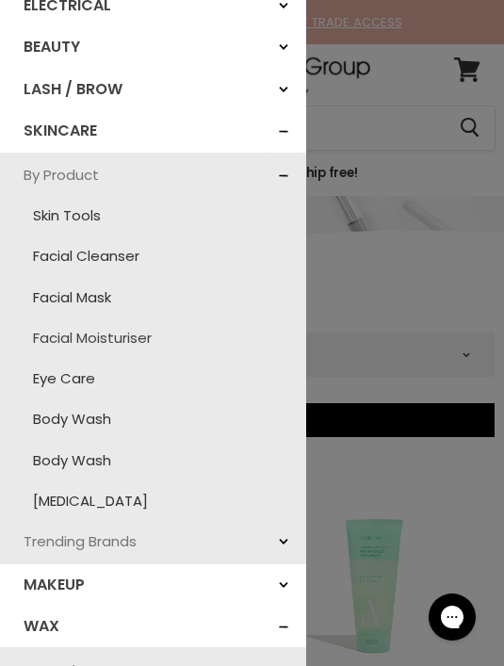
click at [145, 325] on link "Facial Moisturiser" at bounding box center [152, 337] width 287 height 40
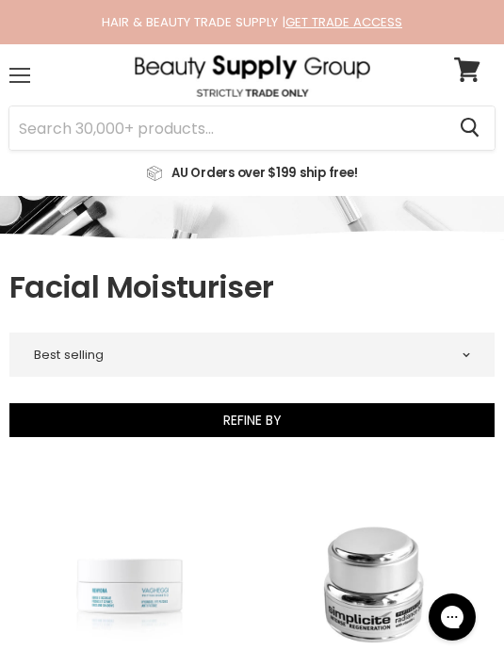
click at [20, 78] on div "Menu" at bounding box center [20, 75] width 40 height 43
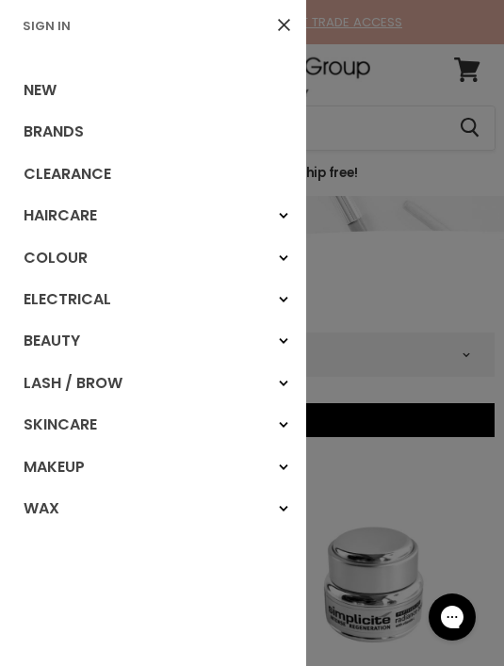
click at [281, 292] on div "Electrical" at bounding box center [283, 299] width 34 height 34
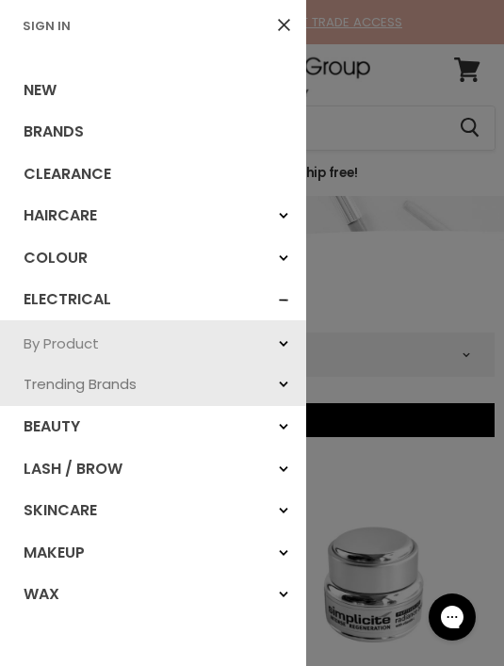
click at [80, 345] on link "By Product" at bounding box center [153, 343] width 306 height 40
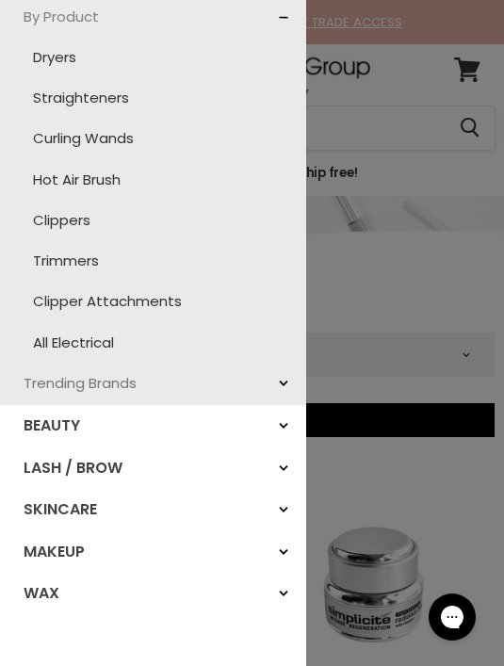
scroll to position [325, 0]
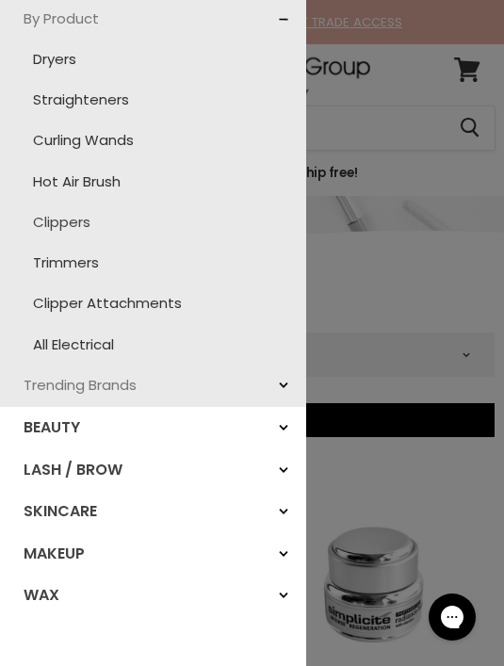
click at [56, 223] on link "Clippers" at bounding box center [152, 222] width 287 height 40
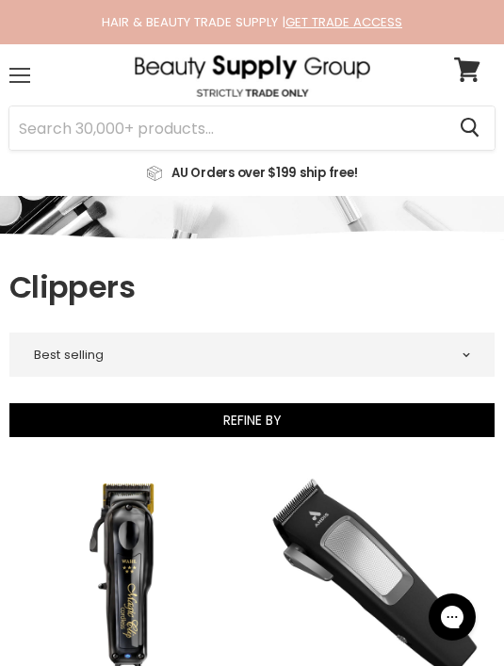
click at [6, 85] on div "Menu" at bounding box center [20, 75] width 40 height 43
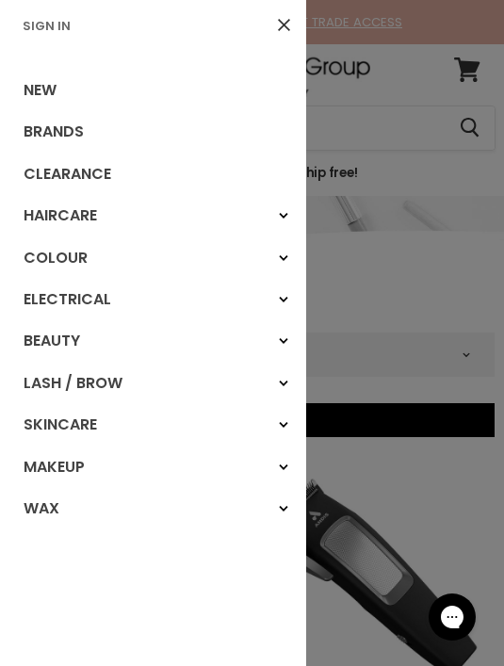
click at [282, 473] on div "Makeup" at bounding box center [283, 467] width 34 height 34
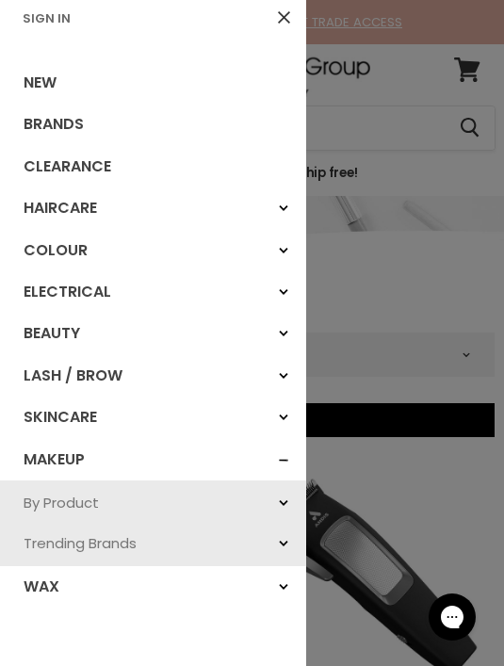
scroll to position [8, 0]
click at [87, 494] on link "By Product" at bounding box center [153, 502] width 306 height 40
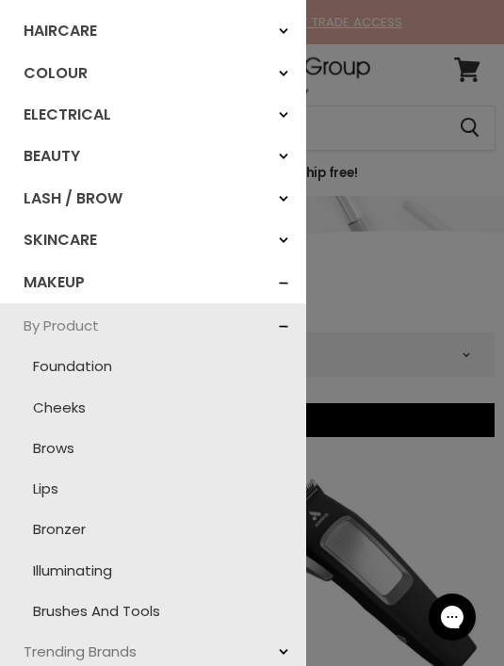
scroll to position [182, 0]
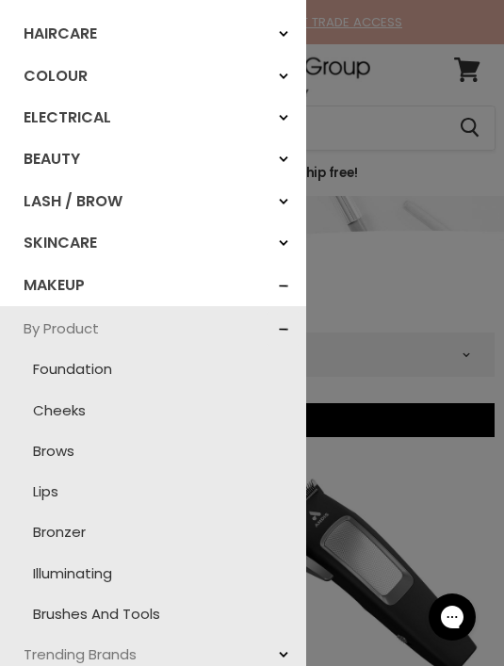
click at [282, 198] on icon "Main menu" at bounding box center [283, 202] width 9 height 8
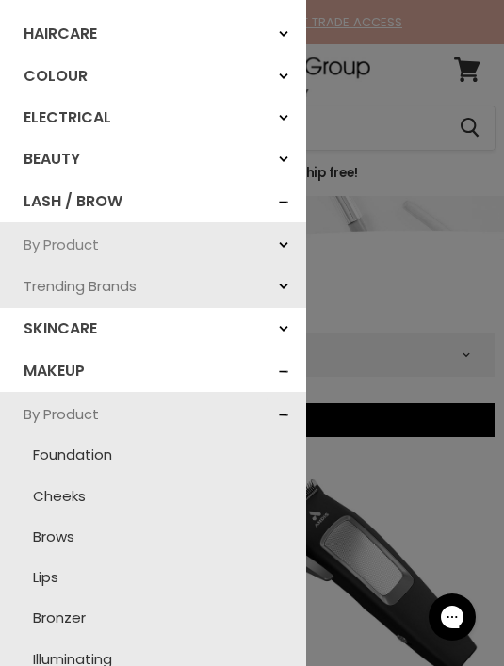
click at [90, 229] on link "By Product" at bounding box center [153, 244] width 306 height 40
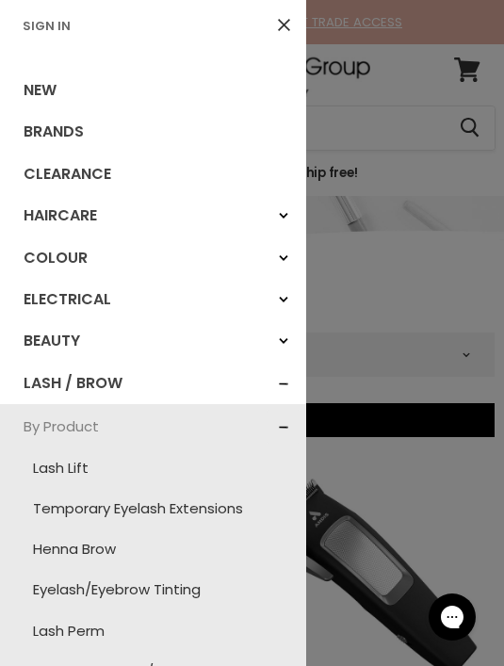
scroll to position [0, 0]
click at [290, 333] on div "Beauty" at bounding box center [283, 341] width 34 height 34
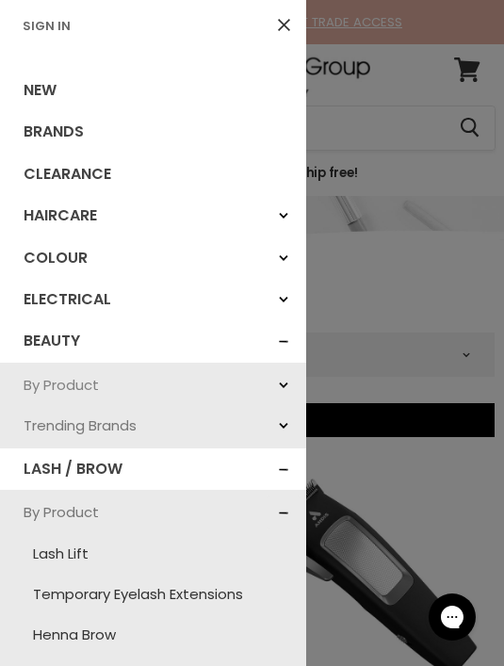
click at [88, 377] on link "By Product" at bounding box center [153, 384] width 306 height 40
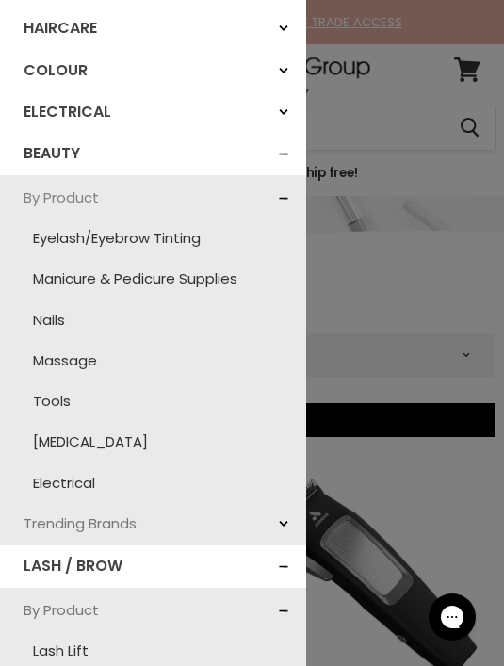
scroll to position [188, 0]
click at [81, 444] on link "[MEDICAL_DATA]" at bounding box center [152, 440] width 287 height 40
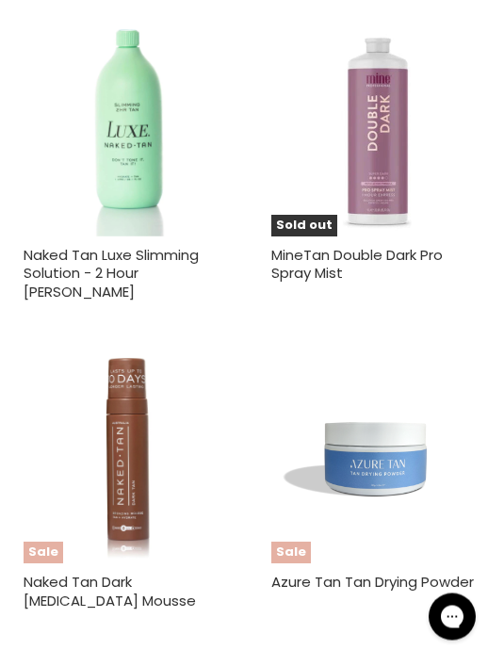
scroll to position [6753, 0]
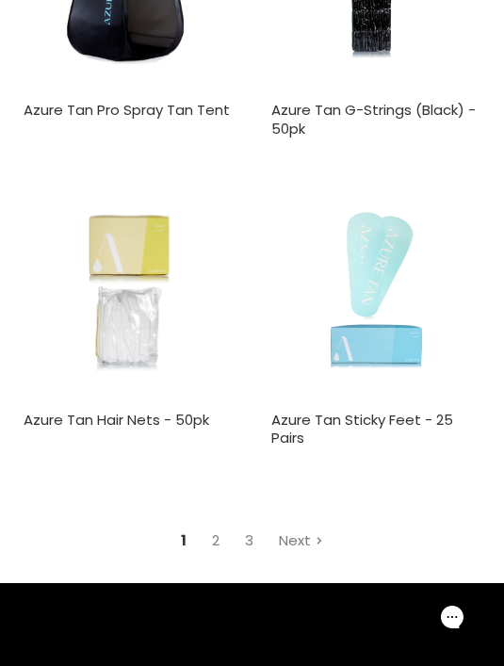
click at [315, 540] on span "Main content" at bounding box center [319, 542] width 8 height 4
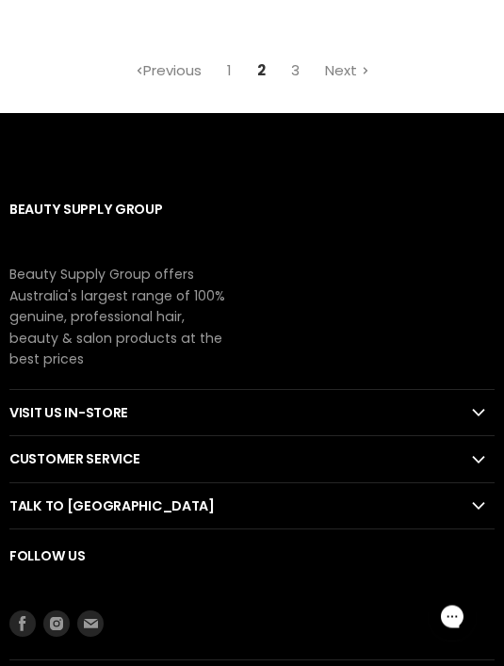
scroll to position [7947, 0]
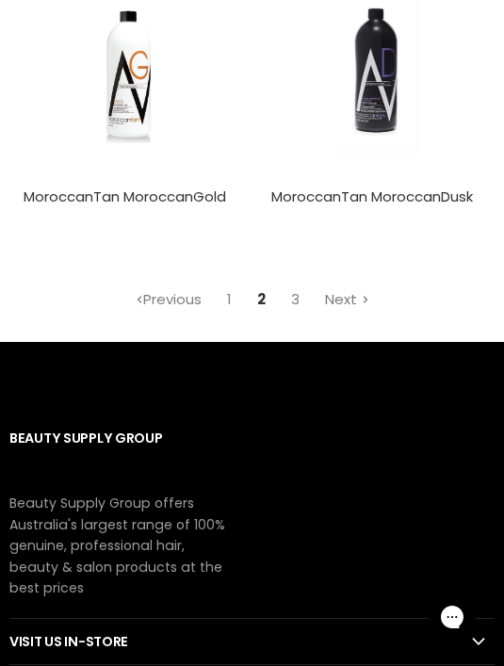
click at [360, 282] on link "Next" at bounding box center [347, 298] width 65 height 33
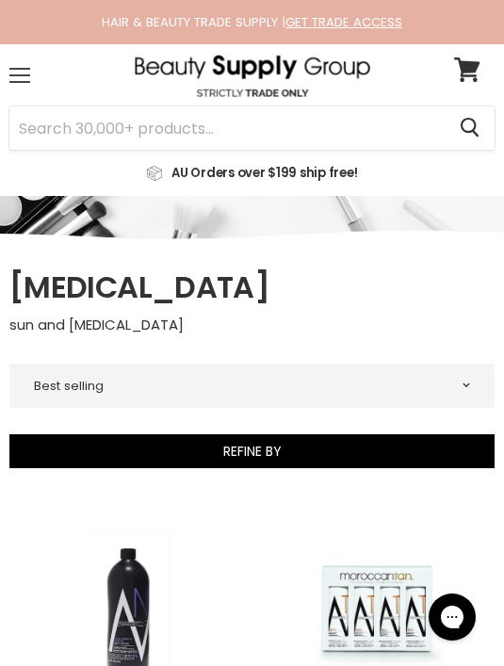
click at [24, 74] on span at bounding box center [19, 75] width 21 height 2
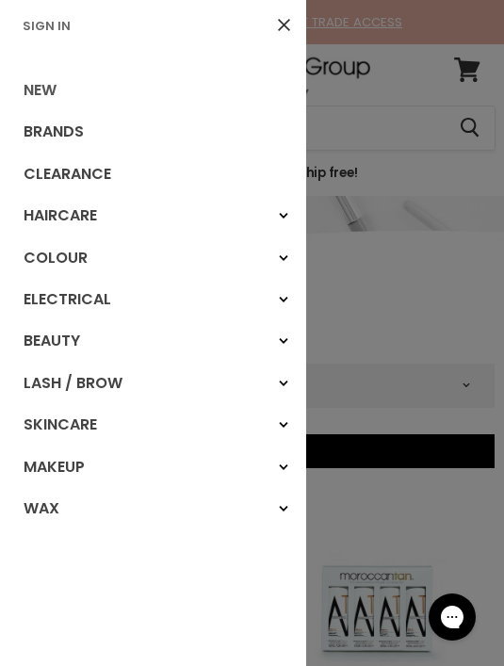
click at [51, 86] on link "New" at bounding box center [153, 90] width 306 height 41
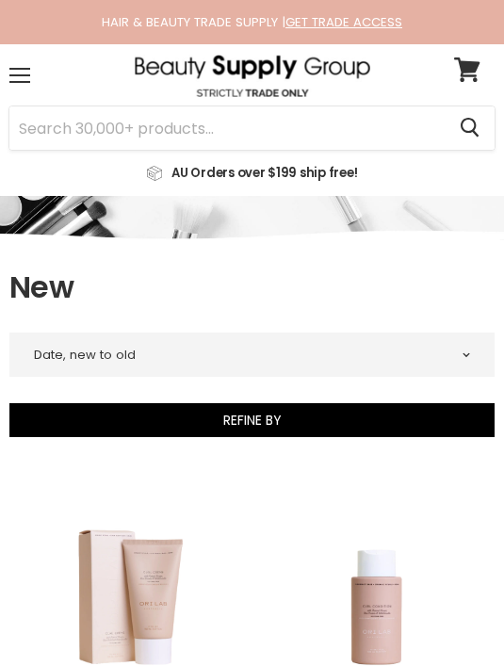
select select "created-descending"
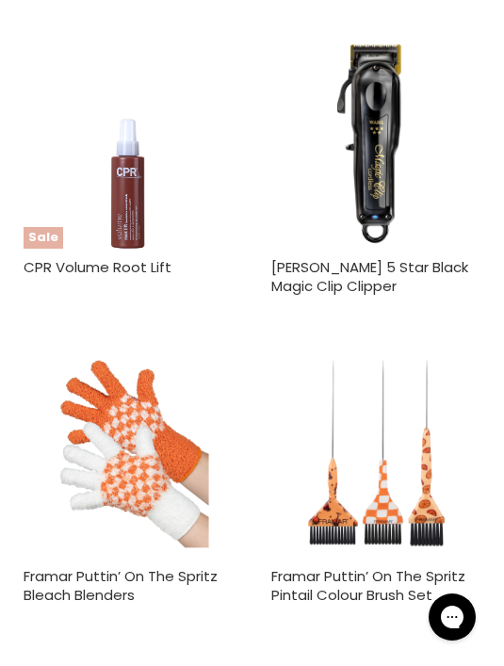
scroll to position [7161, 0]
